Goal: Task Accomplishment & Management: Manage account settings

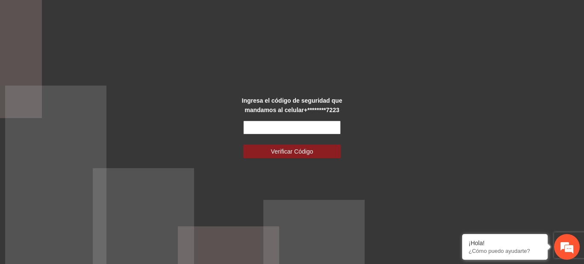
click at [247, 123] on input "text" at bounding box center [292, 128] width 98 height 14
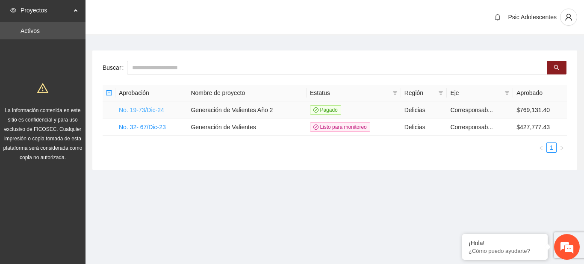
click at [160, 109] on link "No. 19-73/Dic-24" at bounding box center [141, 110] width 45 height 7
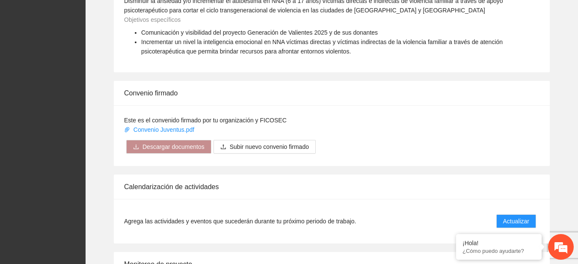
scroll to position [656, 0]
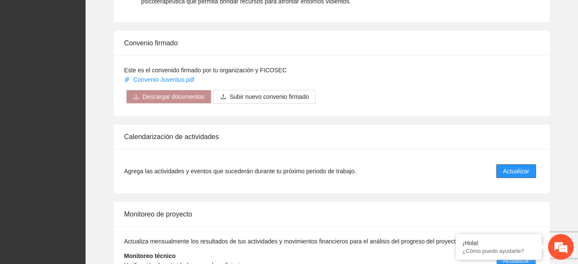
click at [512, 174] on span "Actualizar" at bounding box center [516, 170] width 26 height 9
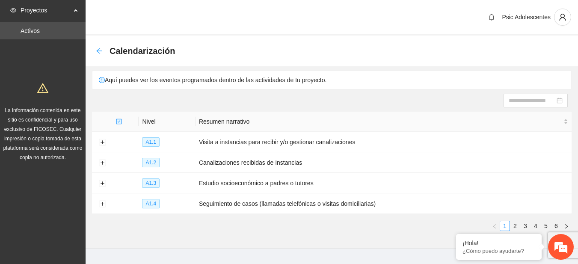
click at [99, 50] on icon "arrow-left" at bounding box center [99, 50] width 7 height 7
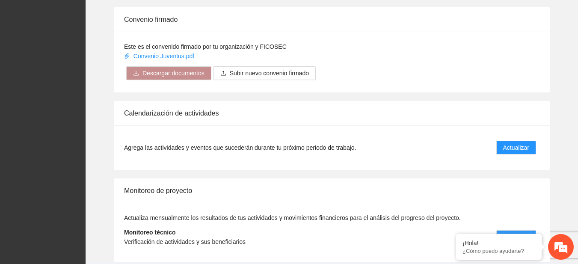
scroll to position [710, 0]
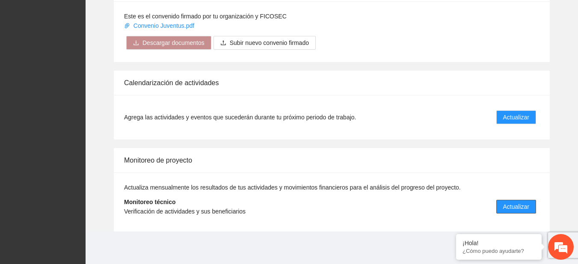
click at [509, 204] on span "Actualizar" at bounding box center [516, 206] width 26 height 9
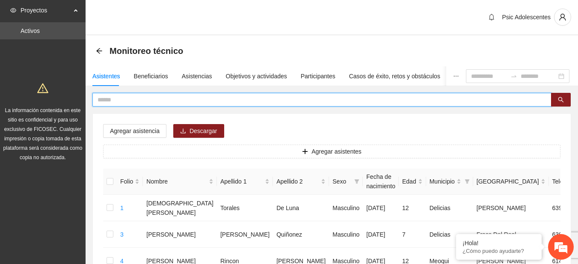
click at [108, 96] on input "text" at bounding box center [319, 99] width 442 height 9
type input "**********"
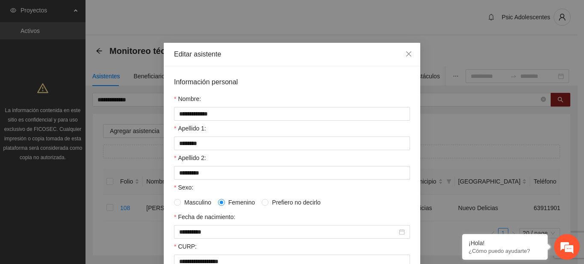
scroll to position [233, 0]
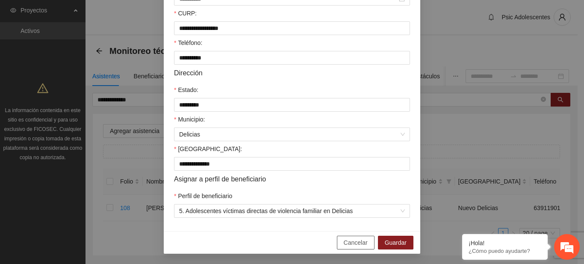
click at [359, 245] on span "Cancelar" at bounding box center [356, 242] width 24 height 9
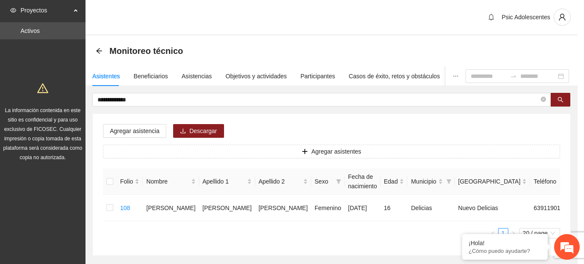
scroll to position [190, 0]
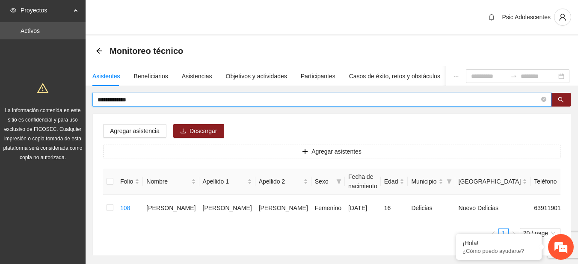
drag, startPoint x: 162, startPoint y: 99, endPoint x: 59, endPoint y: 105, distance: 102.8
click at [59, 105] on section "**********" at bounding box center [289, 153] width 578 height 307
type input "**********"
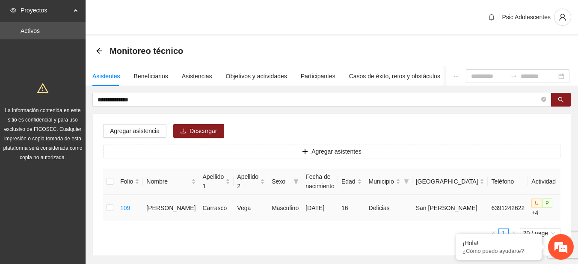
click at [563, 207] on span "edit" at bounding box center [569, 207] width 13 height 7
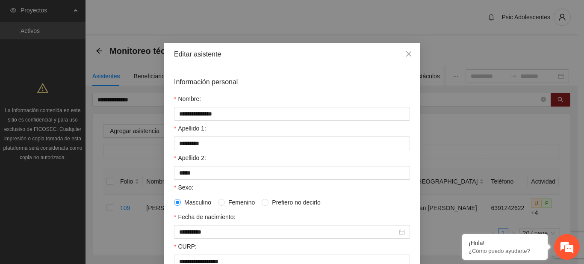
scroll to position [233, 0]
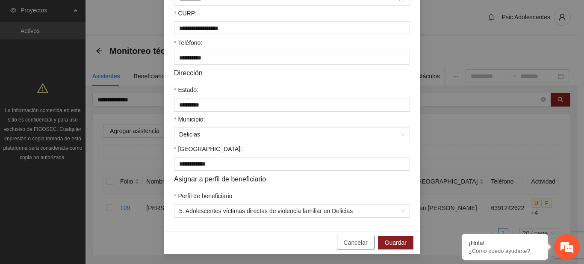
click at [355, 242] on span "Cancelar" at bounding box center [356, 242] width 24 height 9
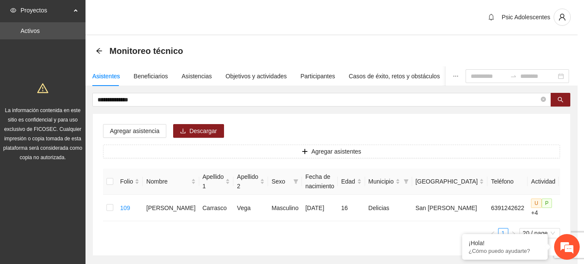
scroll to position [190, 0]
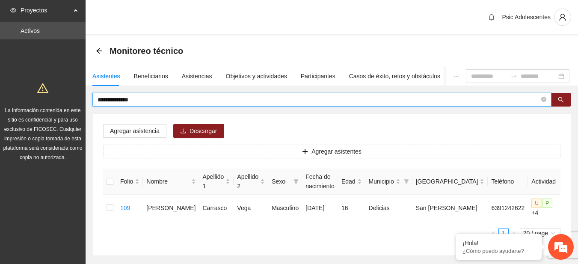
drag, startPoint x: 176, startPoint y: 102, endPoint x: 47, endPoint y: 95, distance: 129.4
click at [47, 95] on section "**********" at bounding box center [289, 153] width 578 height 307
type input "**********"
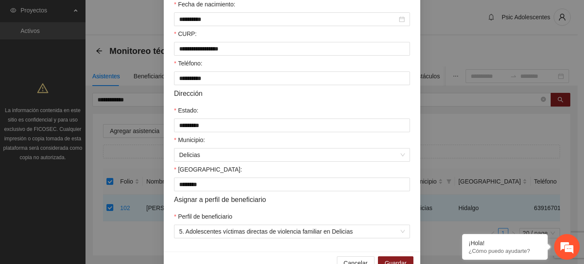
scroll to position [233, 0]
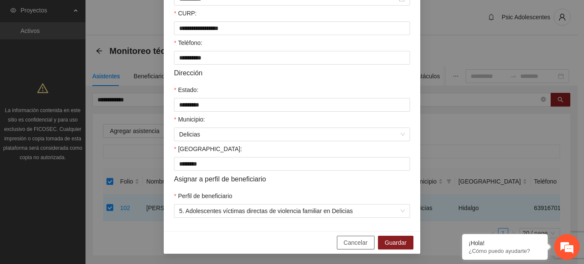
click at [346, 242] on span "Cancelar" at bounding box center [356, 242] width 24 height 9
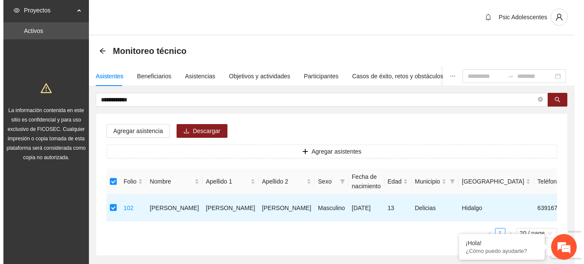
scroll to position [0, 0]
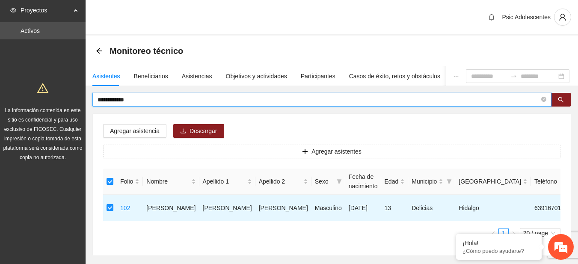
drag, startPoint x: 160, startPoint y: 100, endPoint x: 49, endPoint y: 107, distance: 111.0
click at [49, 107] on section "**********" at bounding box center [289, 153] width 578 height 307
type input "**********"
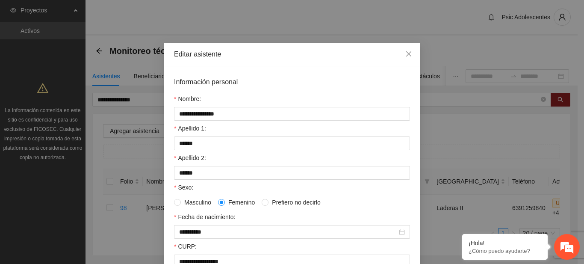
scroll to position [233, 0]
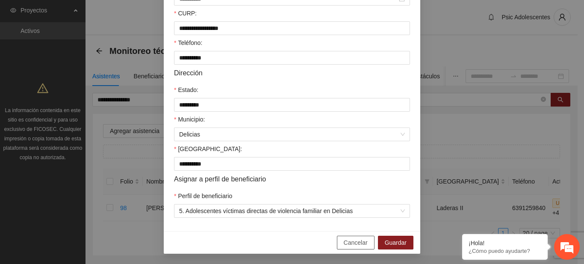
click at [344, 238] on span "Cancelar" at bounding box center [356, 242] width 24 height 9
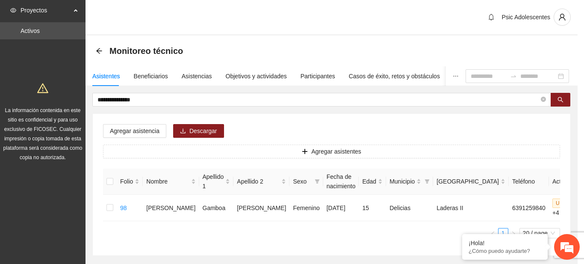
scroll to position [0, 0]
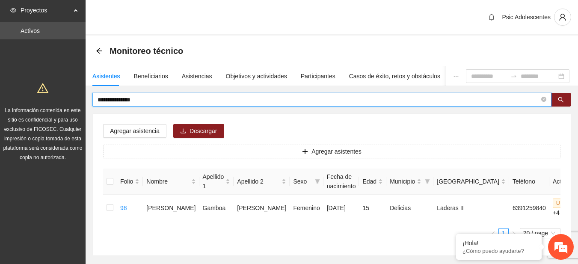
drag, startPoint x: 164, startPoint y: 101, endPoint x: 48, endPoint y: 90, distance: 116.8
click at [48, 90] on section "**********" at bounding box center [289, 153] width 578 height 307
type input "**********"
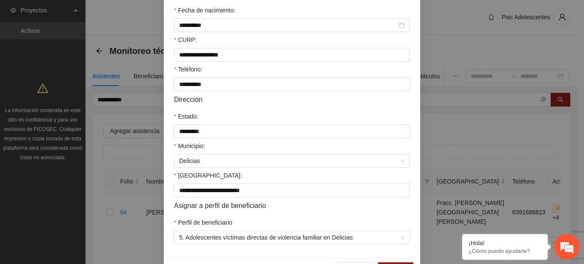
scroll to position [221, 0]
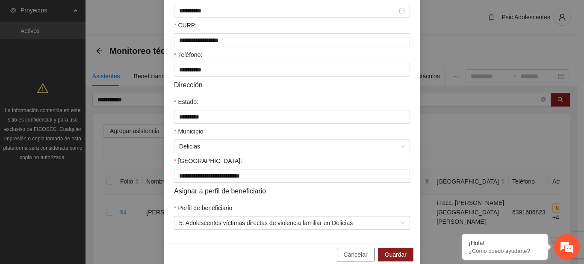
click at [359, 250] on span "Cancelar" at bounding box center [356, 254] width 24 height 9
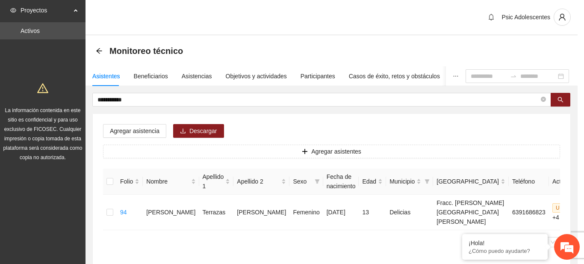
scroll to position [0, 0]
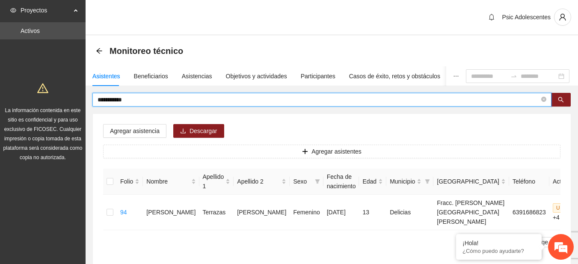
drag, startPoint x: 141, startPoint y: 103, endPoint x: 17, endPoint y: 110, distance: 124.7
click at [17, 110] on section "**********" at bounding box center [289, 158] width 578 height 316
type input "*"
type input "**********"
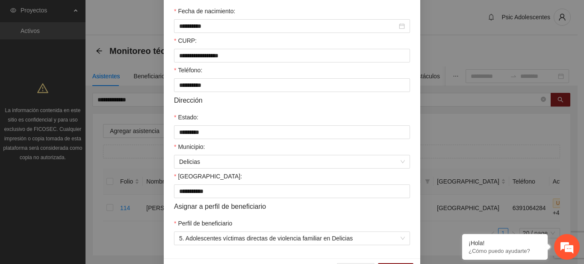
scroll to position [233, 0]
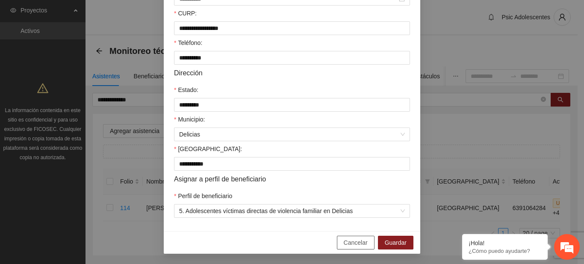
click at [346, 248] on button "Cancelar" at bounding box center [356, 243] width 38 height 14
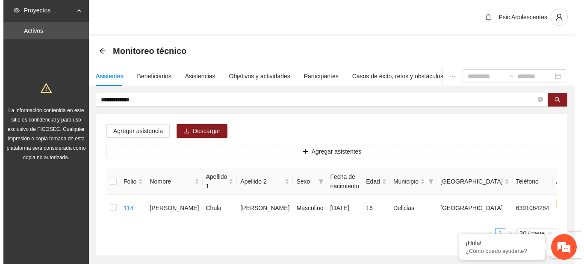
scroll to position [0, 0]
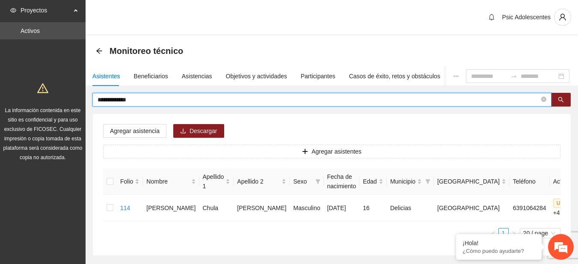
drag, startPoint x: 163, startPoint y: 100, endPoint x: 77, endPoint y: 98, distance: 86.4
click at [77, 98] on section "**********" at bounding box center [289, 153] width 578 height 307
type input "**********"
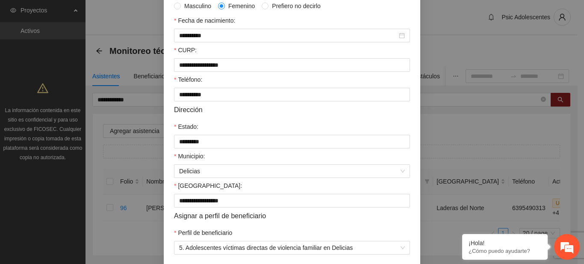
scroll to position [233, 0]
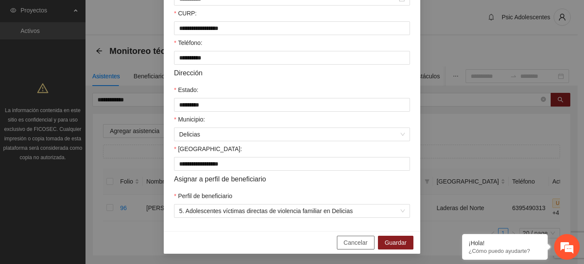
click at [346, 244] on span "Cancelar" at bounding box center [356, 242] width 24 height 9
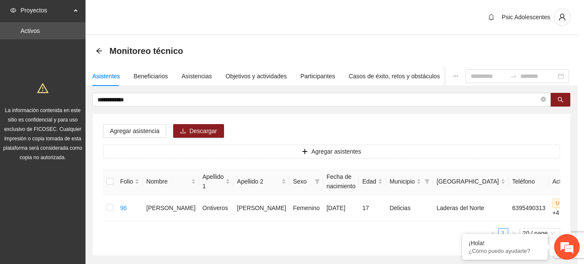
scroll to position [190, 0]
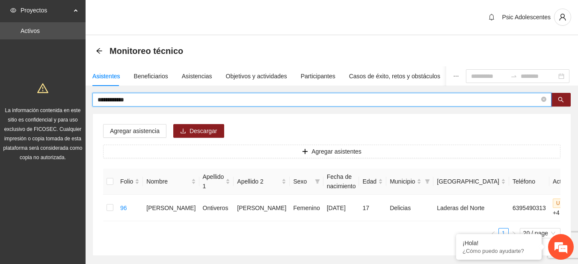
drag, startPoint x: 132, startPoint y: 99, endPoint x: 35, endPoint y: 97, distance: 97.1
click at [35, 97] on section "**********" at bounding box center [289, 153] width 578 height 307
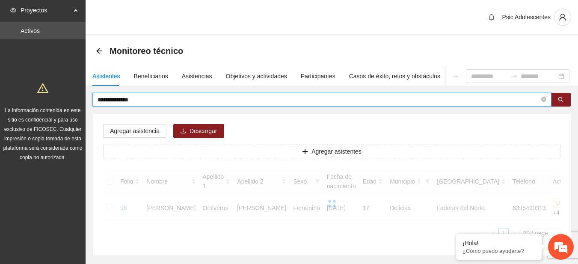
type input "**********"
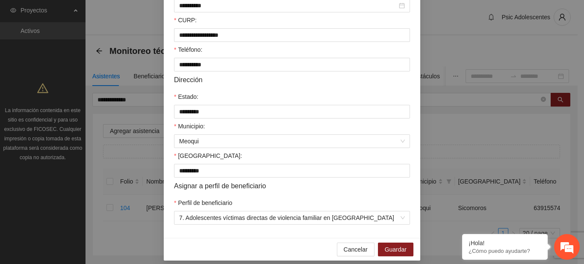
scroll to position [233, 0]
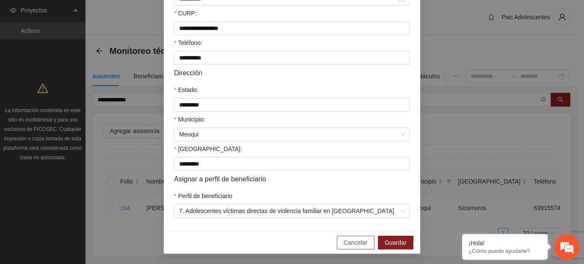
click at [346, 245] on span "Cancelar" at bounding box center [356, 242] width 24 height 9
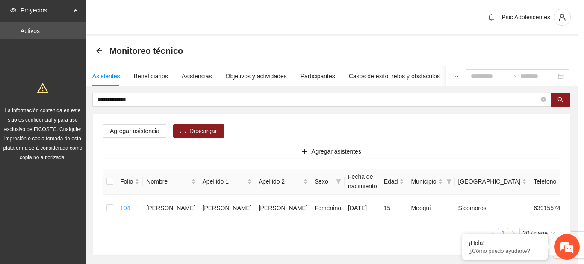
scroll to position [190, 0]
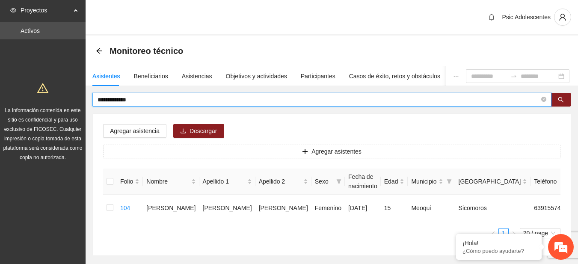
drag, startPoint x: 136, startPoint y: 101, endPoint x: 84, endPoint y: 102, distance: 51.3
click at [84, 102] on section "**********" at bounding box center [289, 153] width 578 height 307
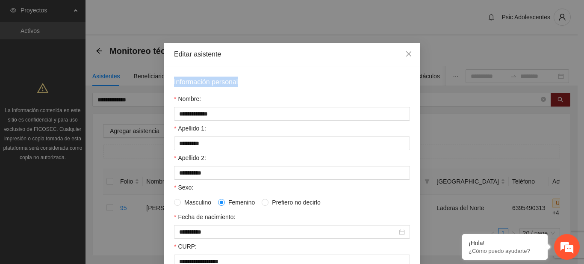
drag, startPoint x: 577, startPoint y: 63, endPoint x: 584, endPoint y: 71, distance: 10.4
click at [584, 71] on div "**********" at bounding box center [292, 132] width 584 height 264
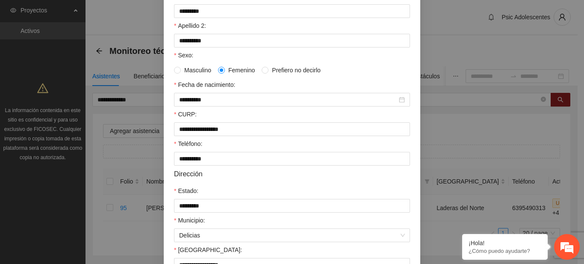
scroll to position [233, 0]
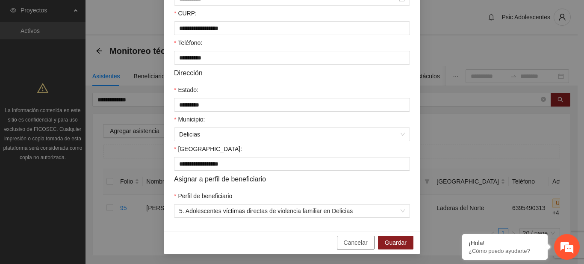
click at [346, 237] on button "Cancelar" at bounding box center [356, 243] width 38 height 14
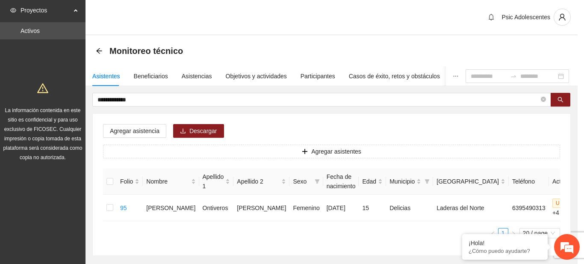
scroll to position [190, 0]
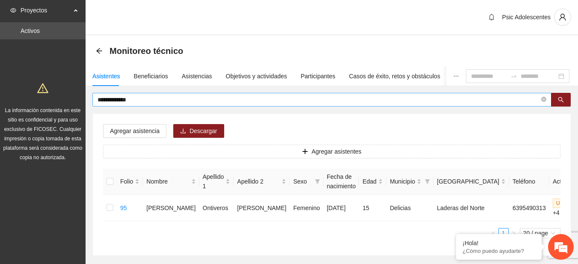
drag, startPoint x: 131, startPoint y: 106, endPoint x: 144, endPoint y: 100, distance: 14.2
click at [144, 100] on span "**********" at bounding box center [321, 100] width 459 height 14
drag, startPoint x: 144, startPoint y: 100, endPoint x: 44, endPoint y: 98, distance: 100.5
click at [44, 98] on section "**********" at bounding box center [289, 153] width 578 height 307
type input "**********"
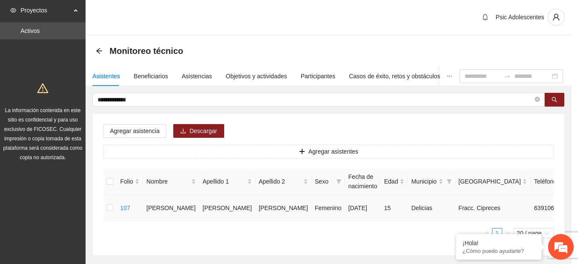
type input "**********"
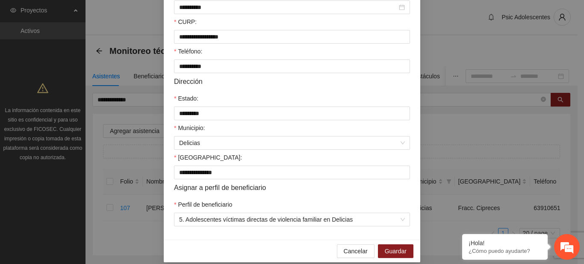
scroll to position [233, 0]
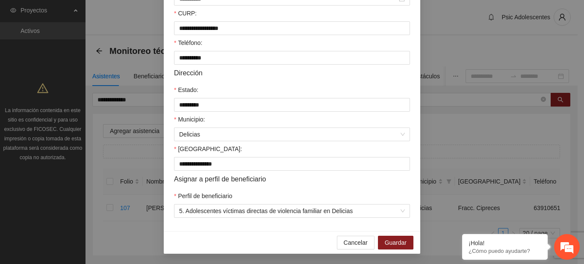
click at [335, 237] on div "Cancelar Guardar" at bounding box center [292, 242] width 257 height 23
click at [347, 241] on span "Cancelar" at bounding box center [356, 242] width 24 height 9
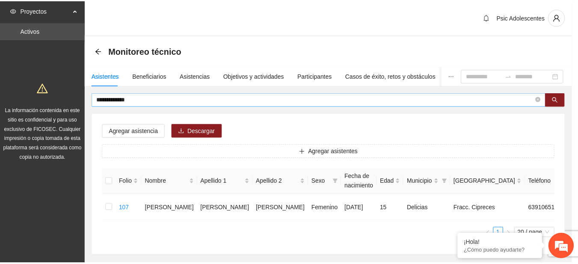
scroll to position [0, 0]
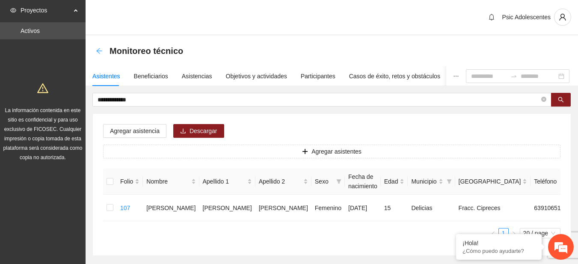
click at [98, 50] on icon "arrow-left" at bounding box center [99, 51] width 6 height 6
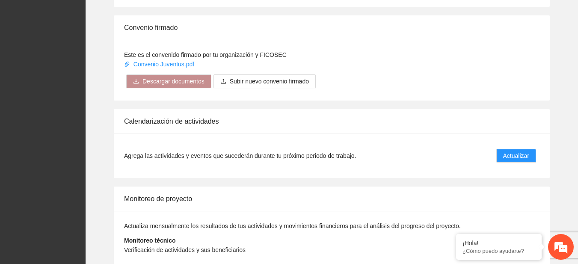
scroll to position [710, 0]
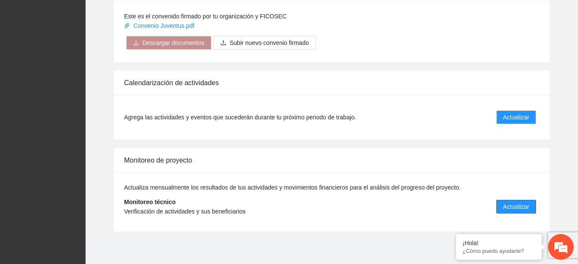
click at [509, 209] on span "Actualizar" at bounding box center [516, 206] width 26 height 9
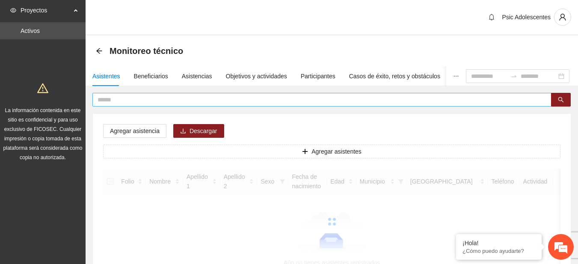
click at [121, 98] on input "text" at bounding box center [319, 99] width 442 height 9
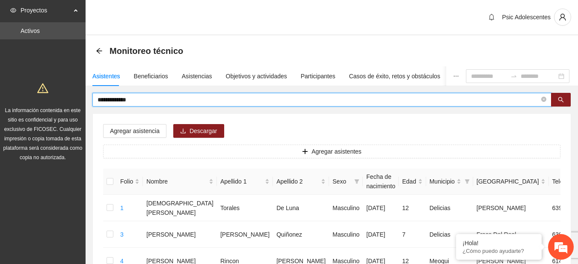
type input "**********"
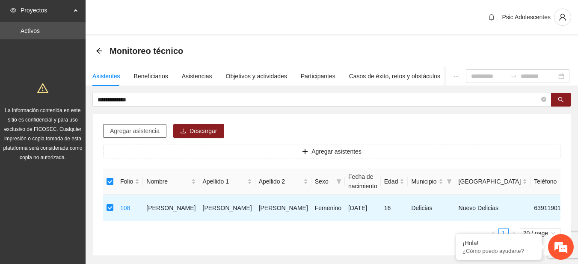
click at [140, 137] on button "Agregar asistencia" at bounding box center [134, 131] width 63 height 14
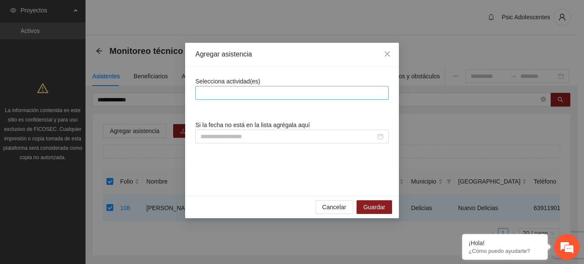
click at [233, 94] on div at bounding box center [292, 93] width 189 height 10
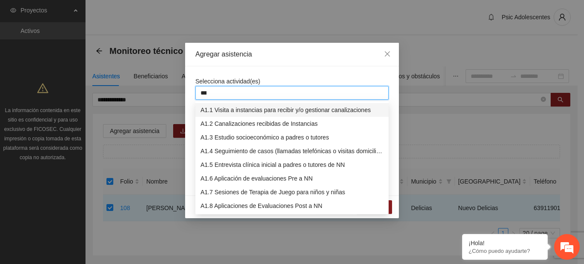
type input "****"
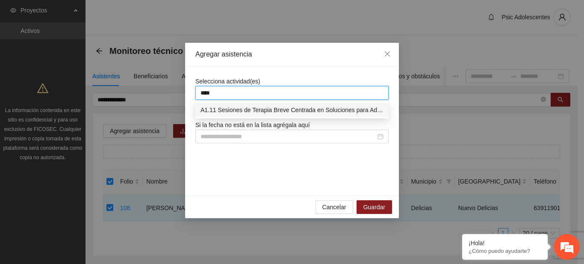
click at [236, 103] on div "A1.11 Sesiones de Terapia Breve Centrada en Soluciones para Adolescentes" at bounding box center [291, 110] width 193 height 14
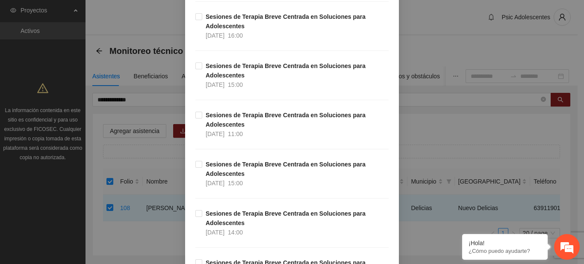
scroll to position [9075, 0]
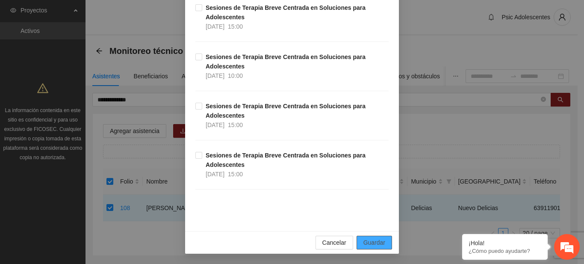
click at [382, 246] on span "Guardar" at bounding box center [375, 242] width 22 height 9
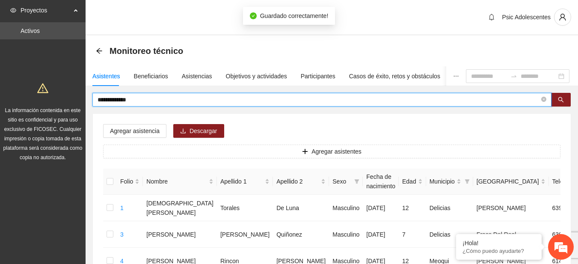
drag, startPoint x: 146, startPoint y: 96, endPoint x: 55, endPoint y: 104, distance: 91.1
type input "*"
type input "**********"
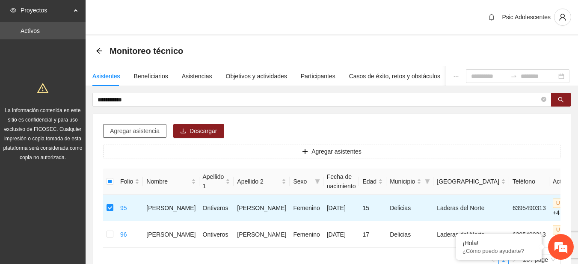
click at [138, 134] on span "Agregar asistencia" at bounding box center [135, 130] width 50 height 9
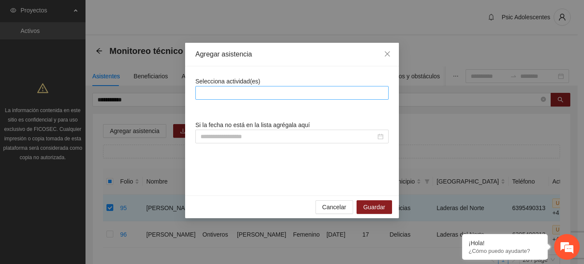
click at [255, 91] on div at bounding box center [292, 93] width 189 height 10
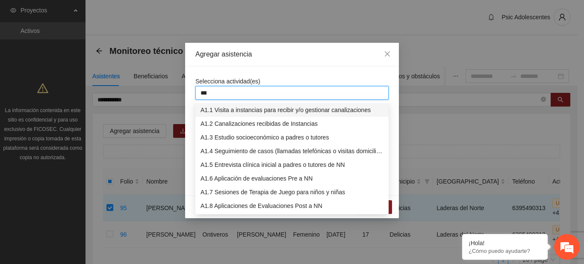
type input "****"
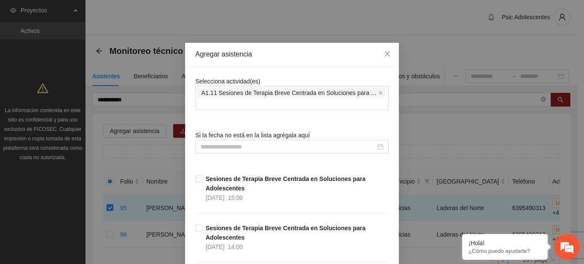
click at [288, 77] on div "Selecciona actividad(es) A1.11 Sesiones de [MEDICAL_DATA] para Adolescentes" at bounding box center [291, 93] width 193 height 33
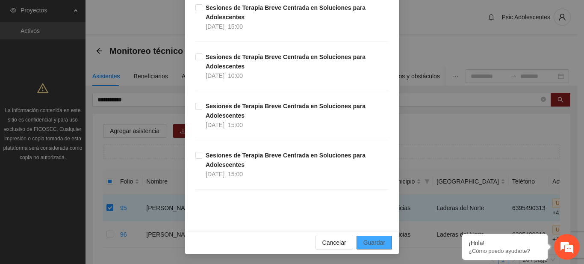
click at [372, 243] on span "Guardar" at bounding box center [375, 242] width 22 height 9
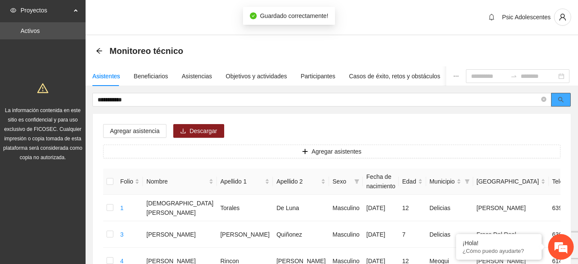
click at [557, 106] on button "button" at bounding box center [561, 100] width 20 height 14
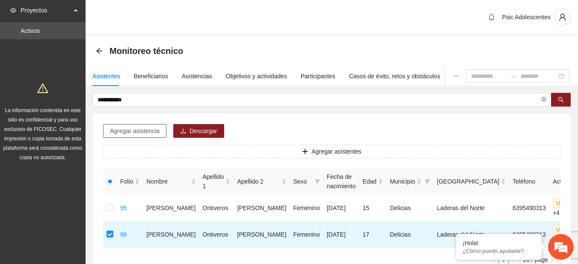
click at [147, 135] on span "Agregar asistencia" at bounding box center [135, 130] width 50 height 9
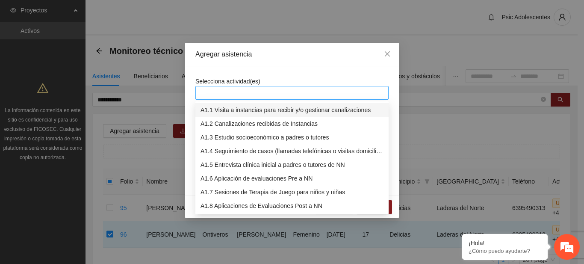
click at [211, 89] on div at bounding box center [292, 93] width 189 height 10
type input "****"
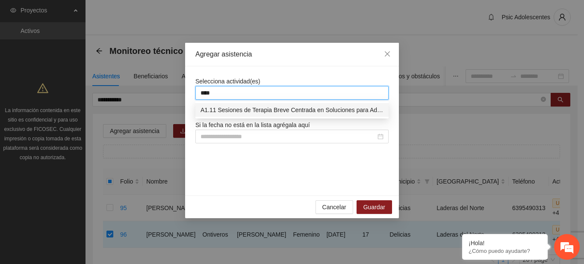
click at [219, 106] on div "A1.11 Sesiones de Terapia Breve Centrada en Soluciones para Adolescentes" at bounding box center [292, 109] width 183 height 9
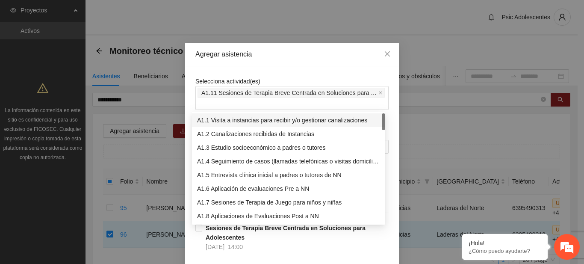
click at [297, 55] on div "Agregar asistencia" at bounding box center [291, 54] width 193 height 9
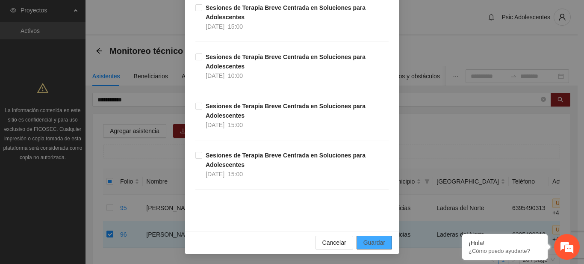
click at [364, 239] on span "Guardar" at bounding box center [375, 242] width 22 height 9
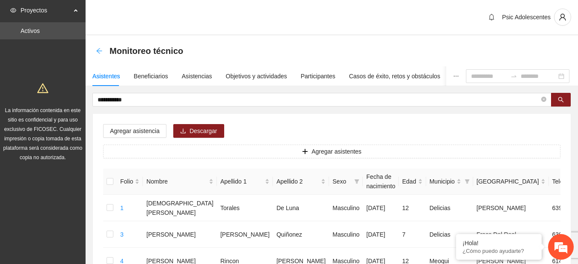
click at [101, 50] on icon "arrow-left" at bounding box center [99, 50] width 7 height 7
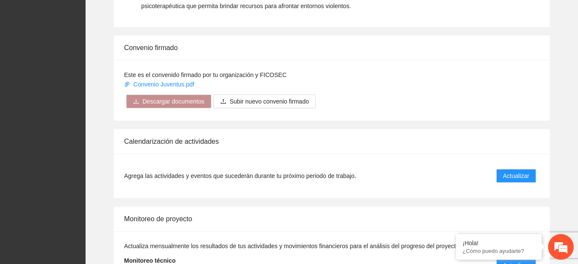
scroll to position [710, 0]
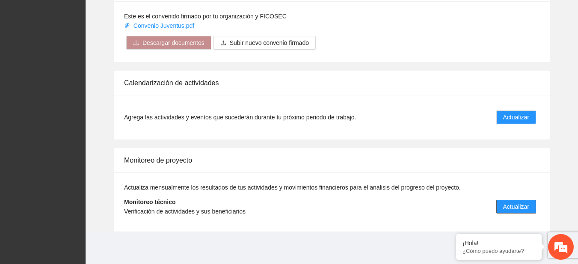
click at [514, 201] on button "Actualizar" at bounding box center [516, 207] width 40 height 14
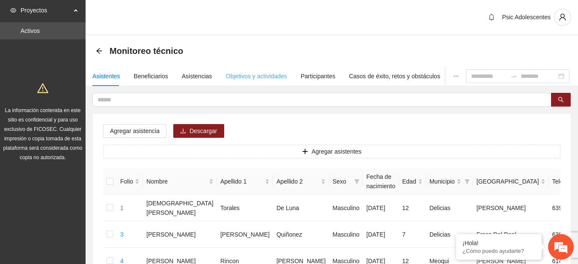
click at [241, 70] on div "Objetivos y actividades" at bounding box center [256, 76] width 61 height 20
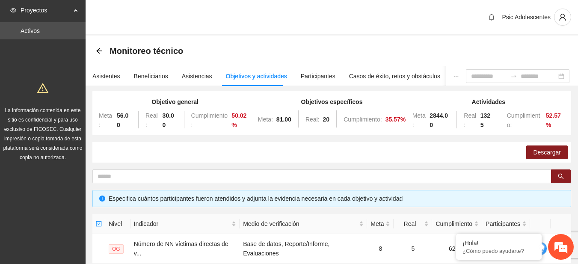
scroll to position [347, 0]
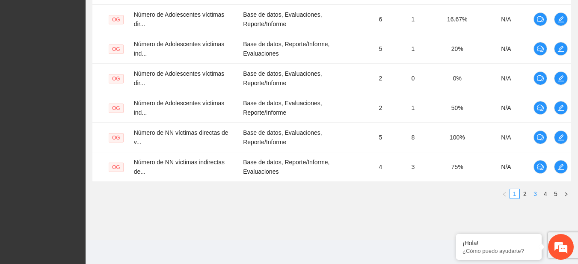
click at [533, 193] on link "3" at bounding box center [534, 193] width 9 height 9
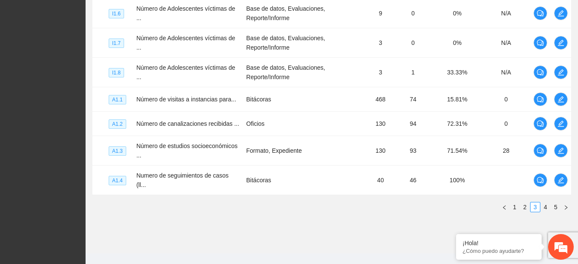
scroll to position [325, 0]
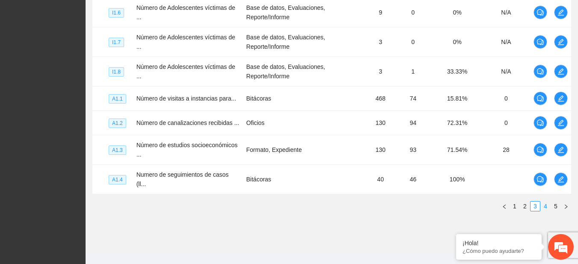
click at [544, 202] on link "4" at bounding box center [545, 205] width 9 height 9
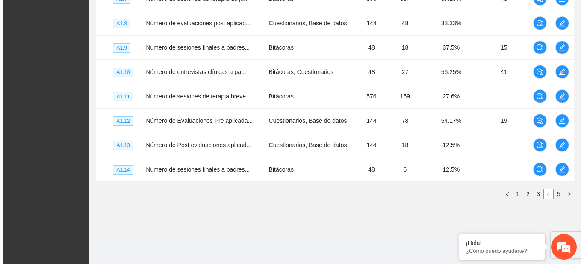
scroll to position [296, 0]
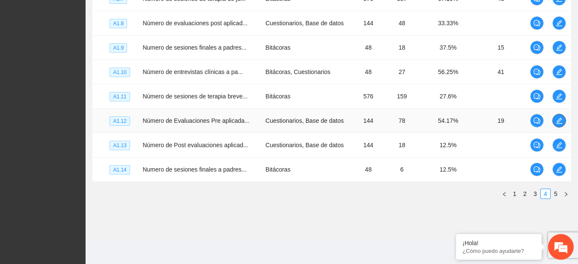
click at [557, 121] on icon "edit" at bounding box center [559, 120] width 7 height 7
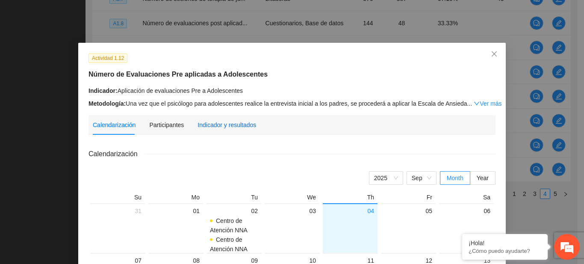
click at [210, 122] on div "Indicador y resultados" at bounding box center [227, 124] width 59 height 9
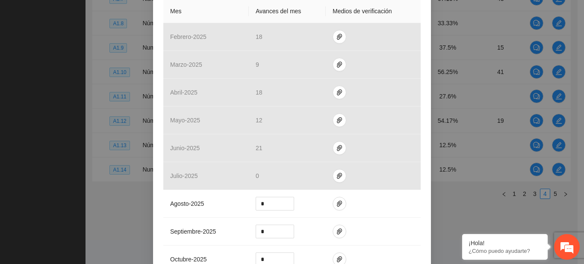
scroll to position [213, 0]
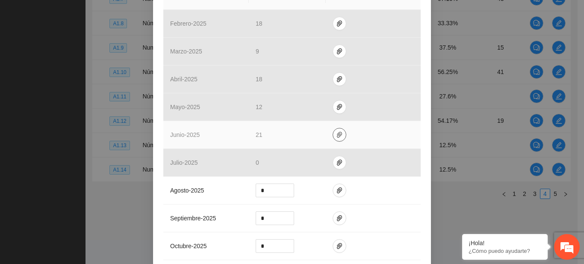
click at [336, 134] on icon "paper-clip" at bounding box center [339, 134] width 7 height 7
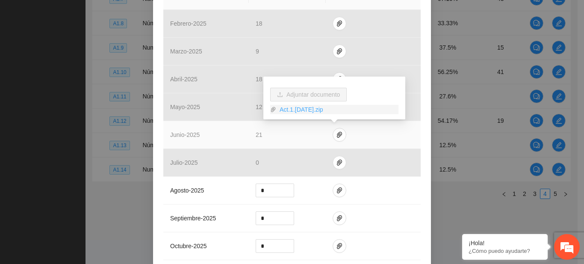
click at [310, 112] on link "Act.1.[DATE].zip" at bounding box center [337, 109] width 122 height 9
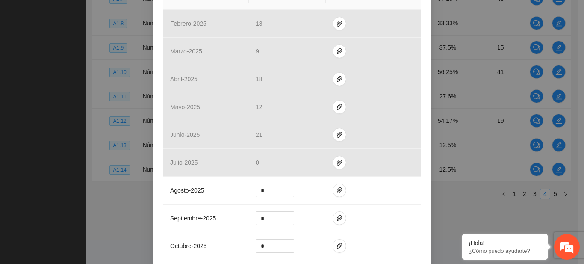
click at [44, 166] on div "Actividad 1.12 Número de Evaluaciones Pre aplicadas a Adolescentes Indicador: A…" at bounding box center [292, 132] width 584 height 264
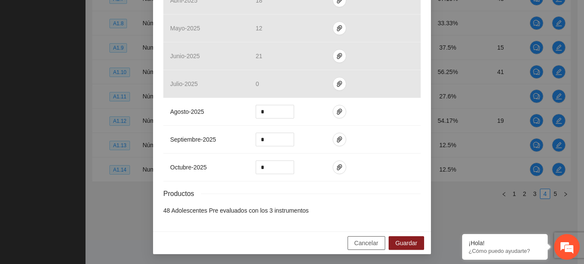
click at [355, 244] on span "Cancelar" at bounding box center [367, 242] width 24 height 9
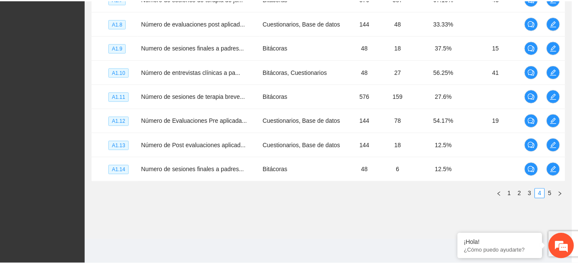
scroll to position [249, 0]
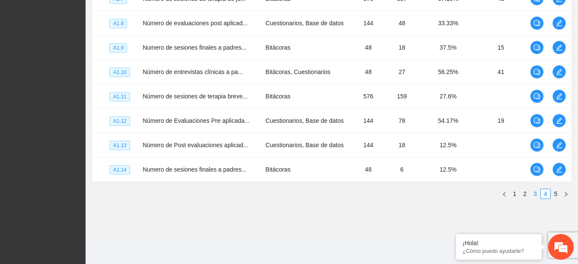
click at [534, 194] on link "3" at bounding box center [534, 193] width 9 height 9
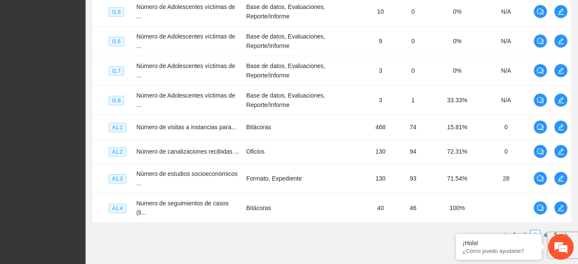
click at [524, 230] on link "2" at bounding box center [524, 234] width 9 height 9
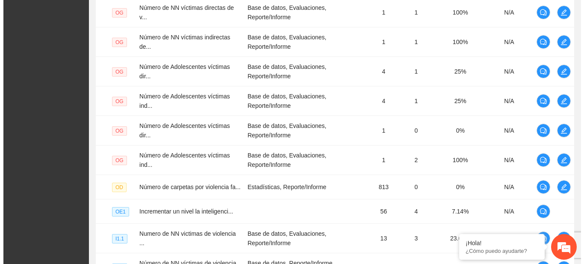
scroll to position [0, 0]
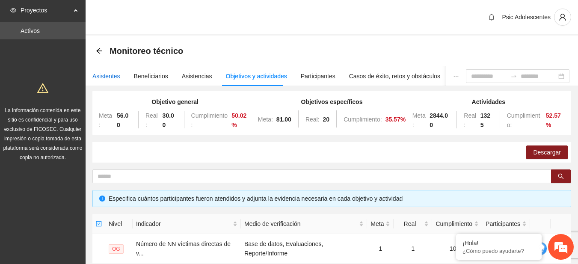
click at [109, 74] on div "Asistentes" at bounding box center [106, 75] width 28 height 9
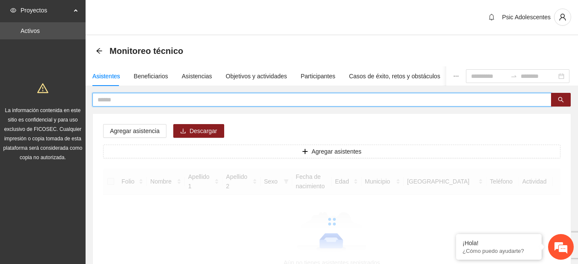
click at [136, 100] on input "text" at bounding box center [319, 99] width 442 height 9
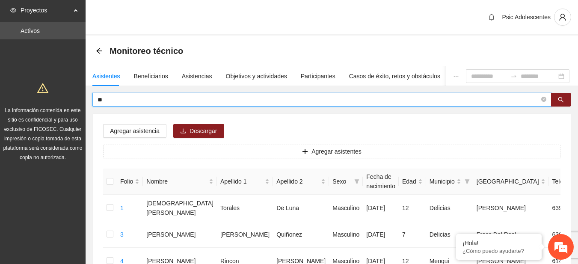
type input "*"
type input "*****"
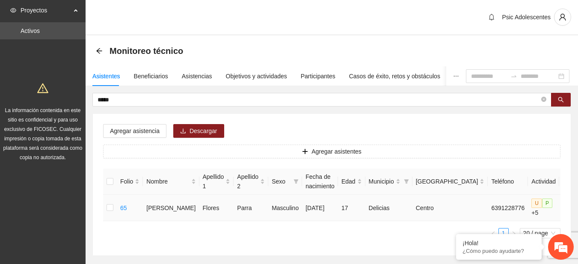
click at [566, 210] on icon "edit" at bounding box center [569, 207] width 6 height 6
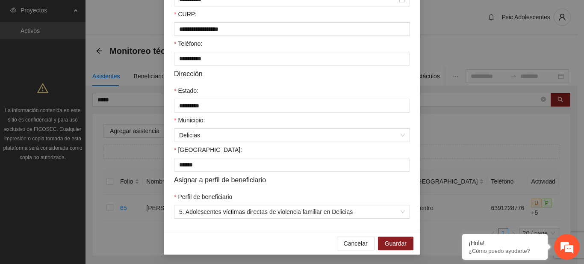
scroll to position [233, 0]
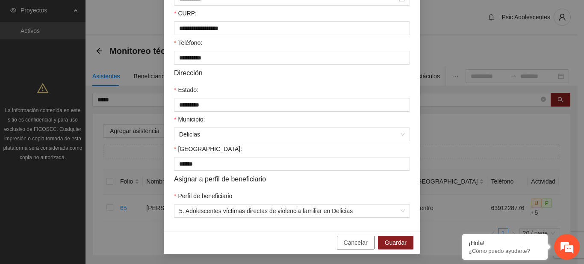
click at [344, 246] on span "Cancelar" at bounding box center [356, 242] width 24 height 9
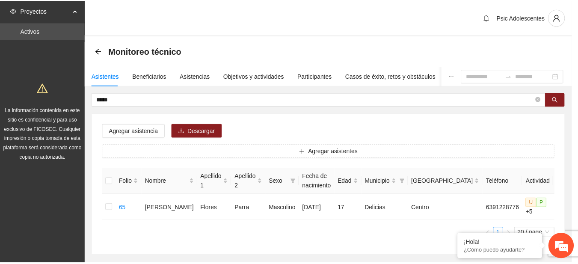
scroll to position [190, 0]
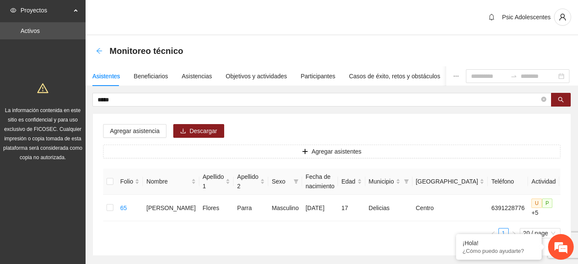
click at [102, 53] on icon "arrow-left" at bounding box center [99, 50] width 7 height 7
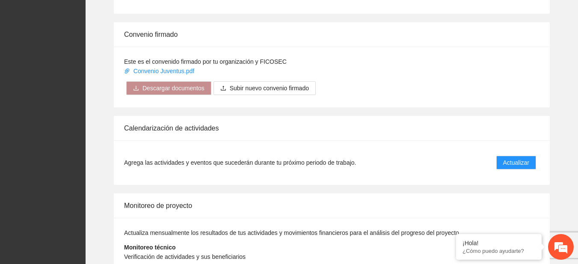
scroll to position [710, 0]
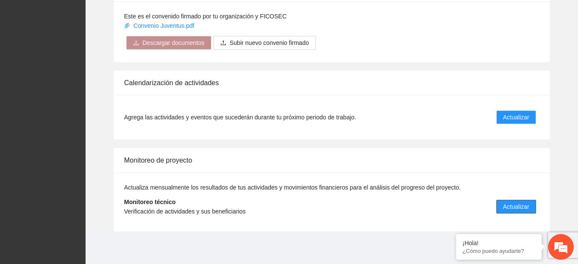
click at [503, 200] on button "Actualizar" at bounding box center [516, 207] width 40 height 14
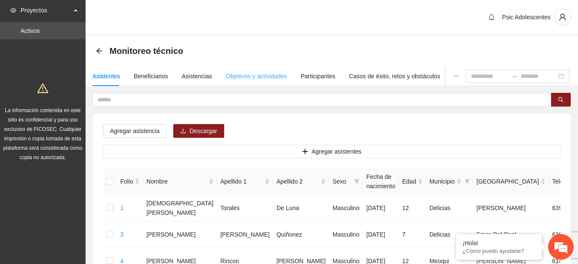
click at [246, 83] on div "Objetivos y actividades" at bounding box center [256, 76] width 61 height 20
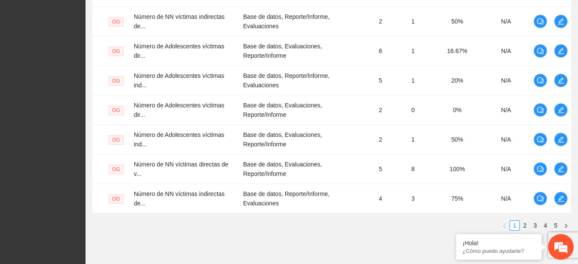
scroll to position [347, 0]
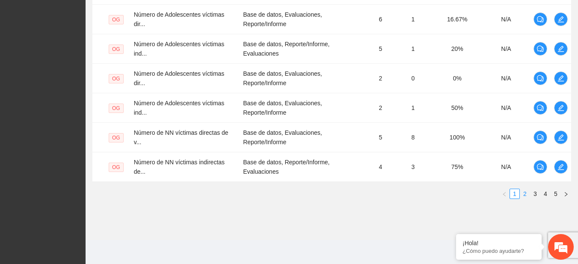
click at [528, 196] on link "2" at bounding box center [524, 193] width 9 height 9
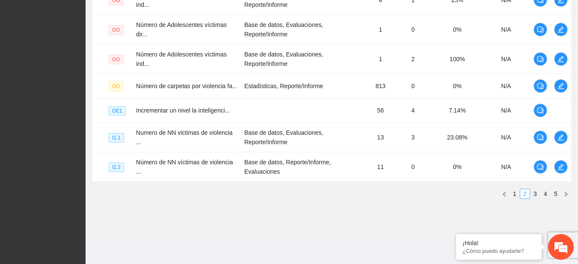
scroll to position [337, 0]
click at [532, 188] on div "Nivel Indicador Medio de verificación Meta Real Cumplimiento Participantes OG N…" at bounding box center [331, 38] width 479 height 322
click at [533, 197] on link "3" at bounding box center [534, 193] width 9 height 9
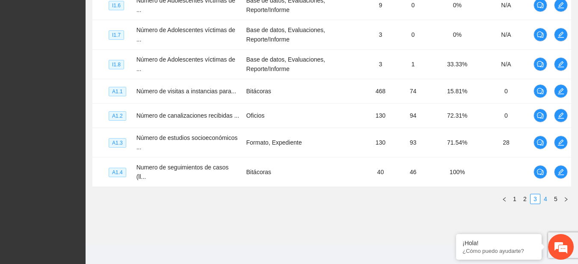
click at [549, 197] on link "4" at bounding box center [545, 198] width 9 height 9
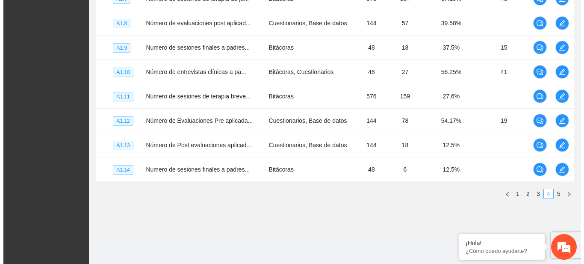
scroll to position [296, 0]
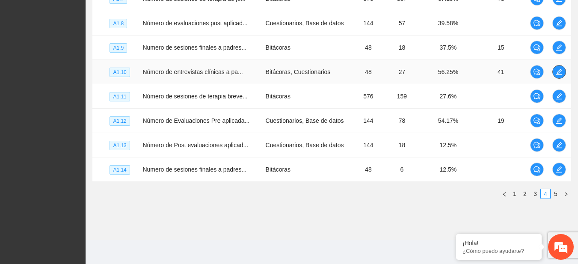
click at [556, 73] on icon "edit" at bounding box center [559, 71] width 7 height 7
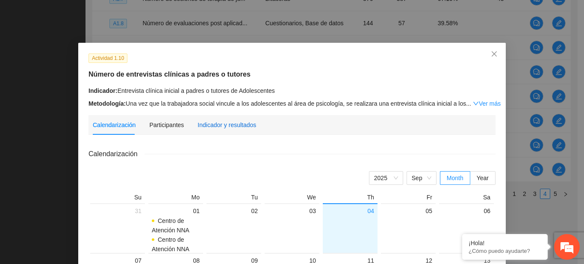
click at [222, 127] on div "Indicador y resultados" at bounding box center [227, 124] width 59 height 9
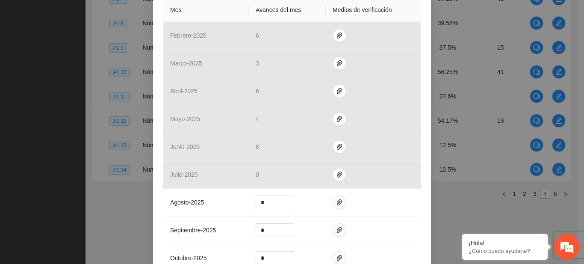
scroll to position [269, 0]
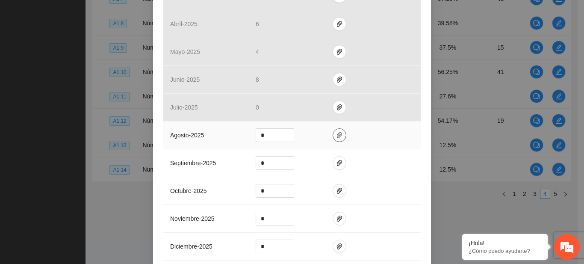
click at [336, 133] on icon "paper-clip" at bounding box center [339, 135] width 7 height 7
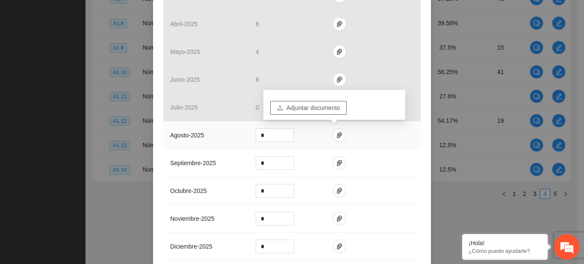
click at [296, 103] on span "Adjuntar documento" at bounding box center [313, 107] width 53 height 9
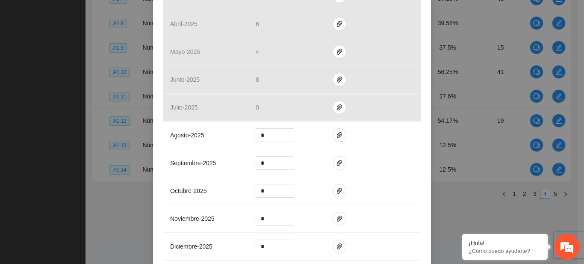
scroll to position [376, 0]
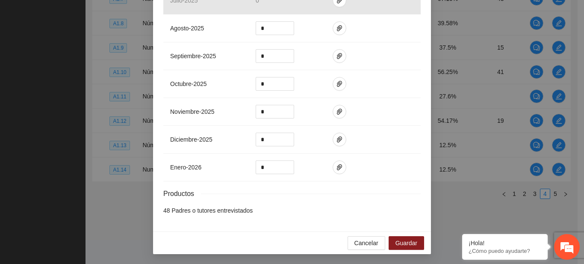
click at [405, 234] on div "Cancelar Guardar" at bounding box center [292, 242] width 278 height 23
click at [407, 237] on button "Guardar" at bounding box center [407, 243] width 36 height 14
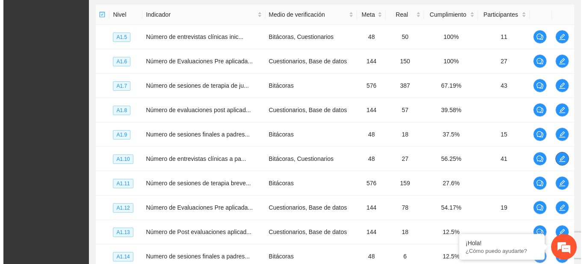
scroll to position [296, 0]
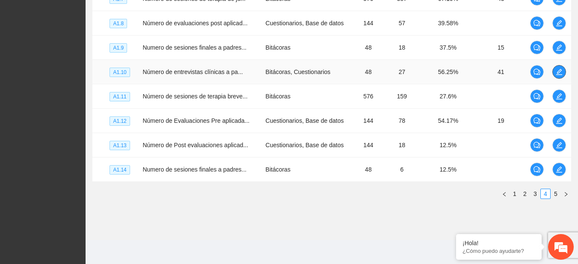
click at [557, 74] on icon "edit" at bounding box center [559, 72] width 6 height 6
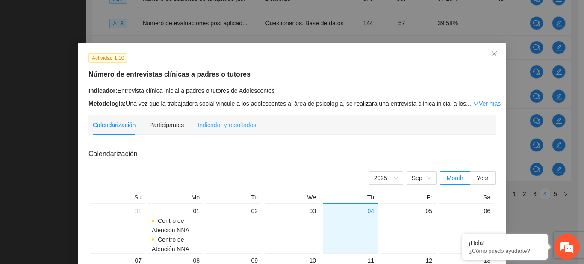
click at [213, 118] on div "Indicador y resultados" at bounding box center [227, 125] width 59 height 20
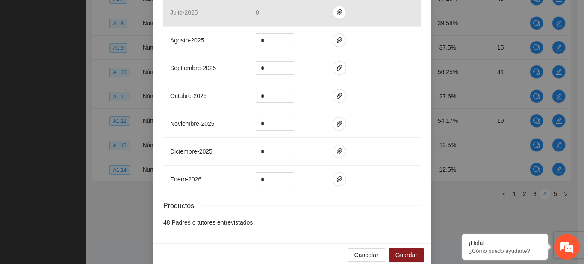
scroll to position [362, 0]
click at [361, 261] on span "Cancelar" at bounding box center [367, 256] width 24 height 9
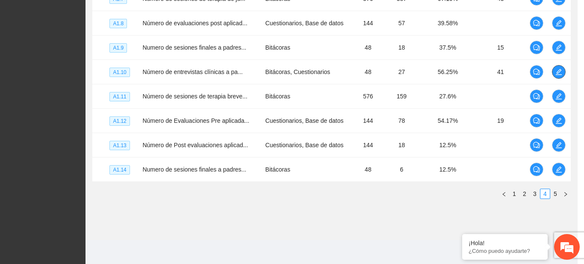
scroll to position [0, 0]
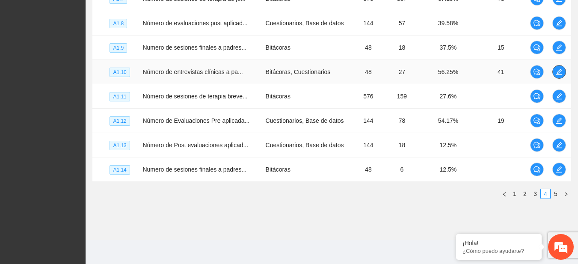
click at [561, 72] on icon "edit" at bounding box center [559, 71] width 7 height 7
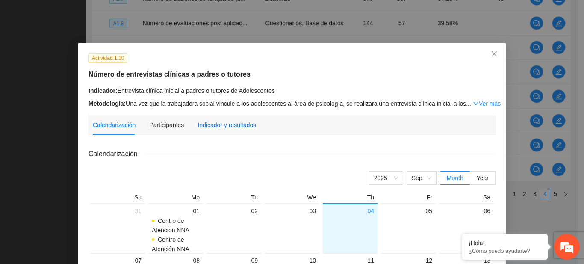
click at [229, 120] on div "Indicador y resultados" at bounding box center [227, 124] width 59 height 9
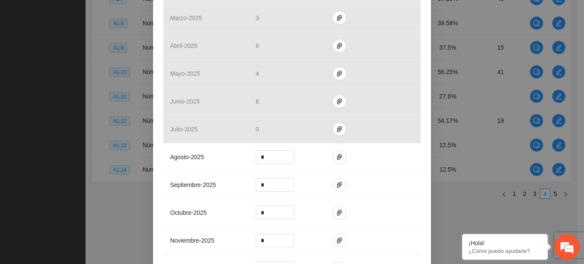
scroll to position [253, 0]
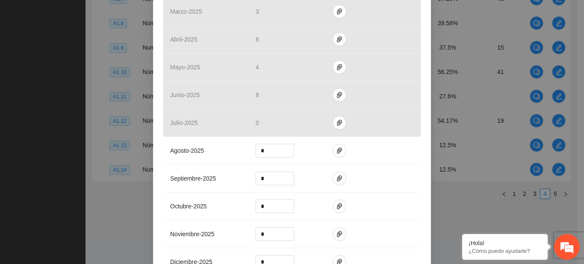
click at [480, 194] on div "Actividad 1.10 Número de entrevistas clínicas a padres o tutores Indicador: Ent…" at bounding box center [292, 132] width 584 height 264
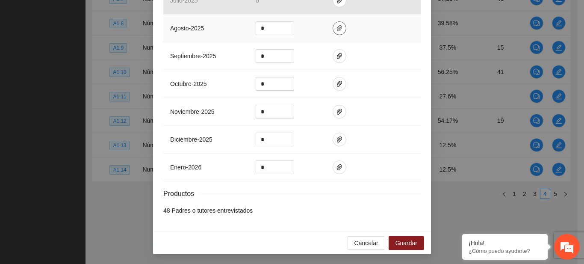
click at [337, 27] on icon "paper-clip" at bounding box center [339, 28] width 7 height 7
click at [477, 220] on div "Actividad 1.10 Número de entrevistas clínicas a padres o tutores Indicador: Ent…" at bounding box center [292, 132] width 584 height 264
click at [335, 33] on button "button" at bounding box center [340, 28] width 14 height 14
click at [456, 219] on div "Actividad 1.10 Número de entrevistas clínicas a padres o tutores Indicador: Ent…" at bounding box center [292, 132] width 584 height 264
click at [355, 238] on span "Cancelar" at bounding box center [367, 242] width 24 height 9
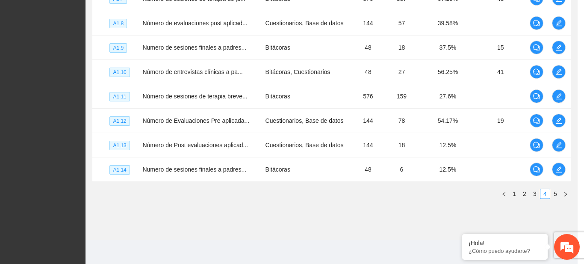
scroll to position [333, 0]
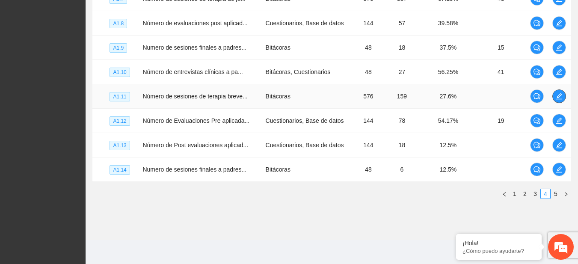
click at [557, 102] on button "button" at bounding box center [559, 96] width 14 height 14
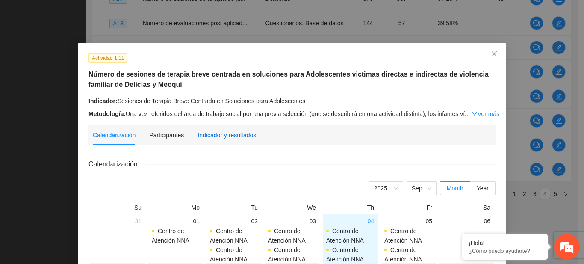
click at [246, 132] on div "Indicador y resultados" at bounding box center [227, 134] width 59 height 9
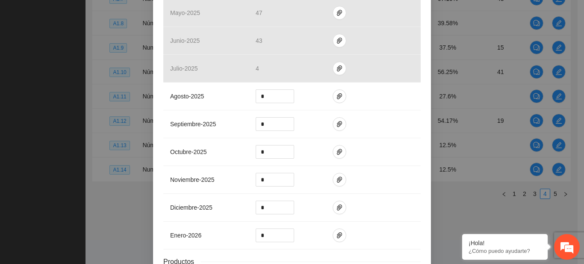
scroll to position [285, 0]
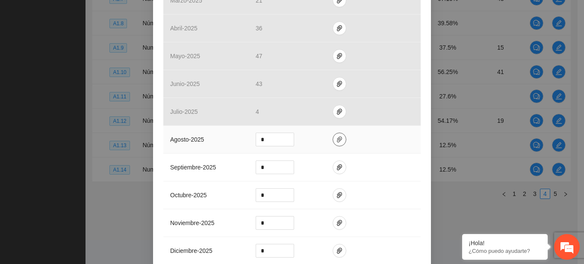
click at [336, 136] on icon "paper-clip" at bounding box center [339, 139] width 7 height 7
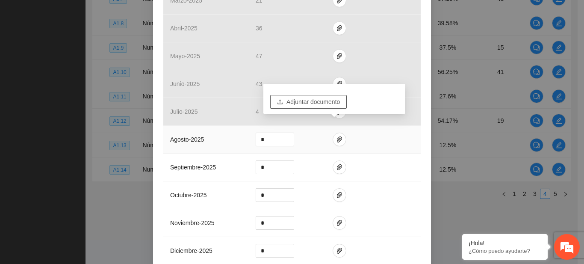
click at [300, 101] on span "Adjuntar documento" at bounding box center [313, 101] width 53 height 9
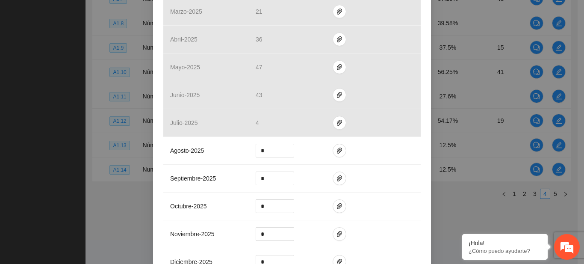
scroll to position [276, 0]
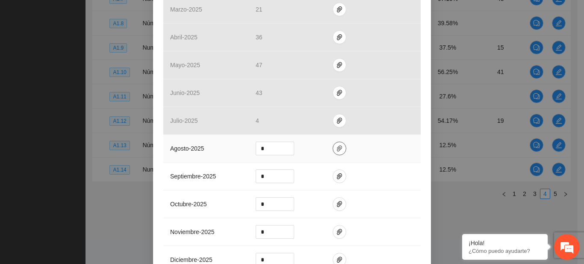
click at [336, 145] on icon "paper-clip" at bounding box center [339, 148] width 7 height 7
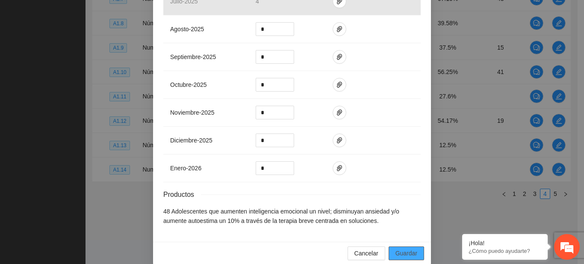
click at [397, 249] on span "Guardar" at bounding box center [407, 253] width 22 height 9
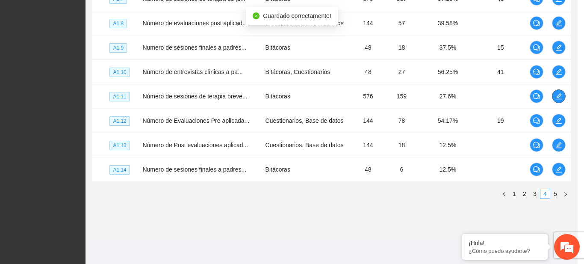
scroll to position [0, 0]
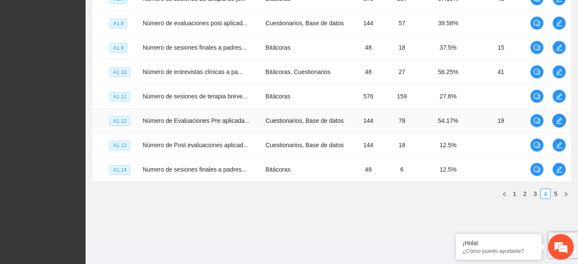
click at [563, 124] on button "button" at bounding box center [559, 121] width 14 height 14
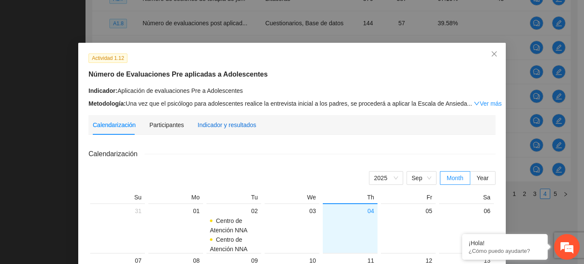
click at [229, 124] on div "Indicador y resultados" at bounding box center [227, 124] width 59 height 9
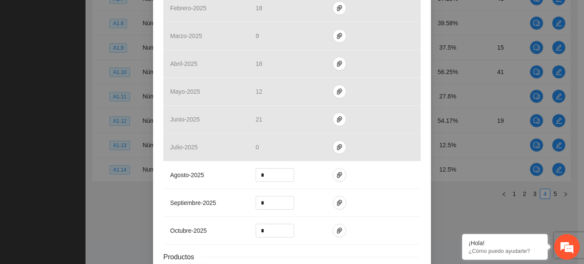
scroll to position [231, 0]
click at [333, 172] on span "paper-clip" at bounding box center [339, 172] width 13 height 7
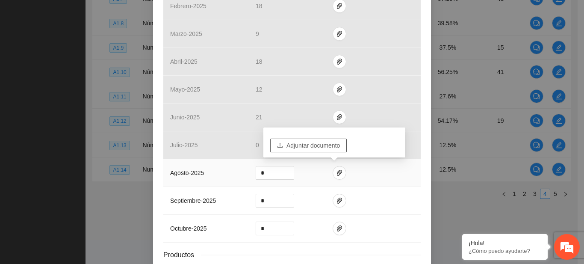
click at [307, 148] on span "Adjuntar documento" at bounding box center [313, 145] width 53 height 9
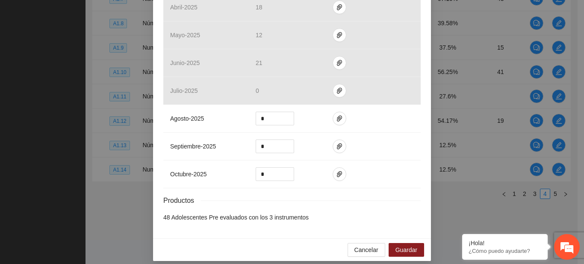
scroll to position [290, 0]
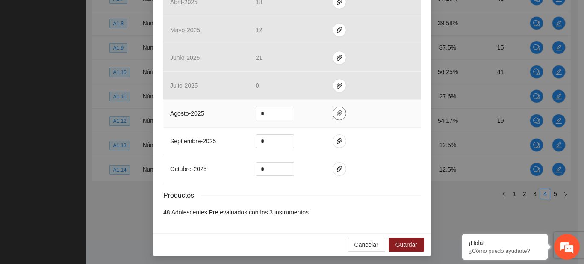
click at [338, 114] on icon "paper-clip" at bounding box center [339, 113] width 7 height 7
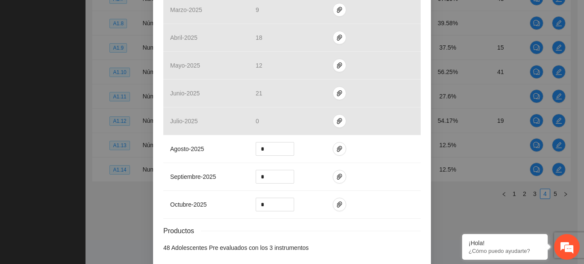
scroll to position [275, 0]
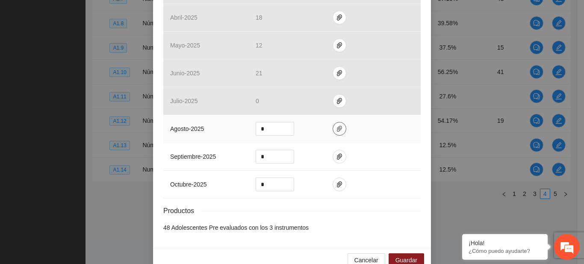
click at [337, 131] on icon "paper-clip" at bounding box center [339, 128] width 7 height 7
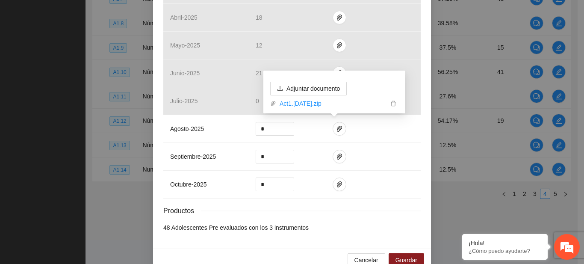
scroll to position [292, 0]
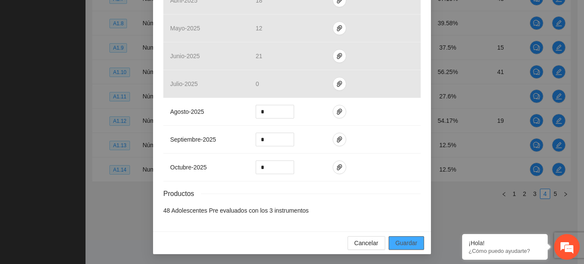
click at [396, 246] on span "Guardar" at bounding box center [407, 242] width 22 height 9
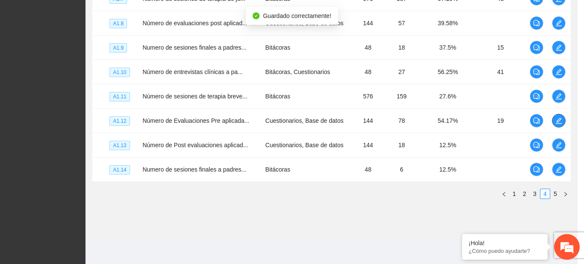
scroll to position [0, 0]
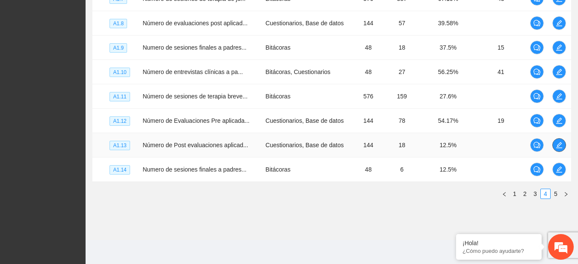
click at [557, 147] on icon "edit" at bounding box center [559, 145] width 6 height 6
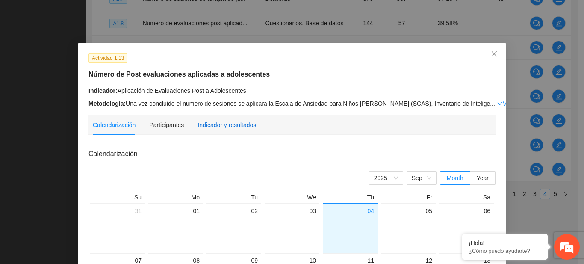
click at [232, 124] on div "Indicador y resultados" at bounding box center [227, 124] width 59 height 9
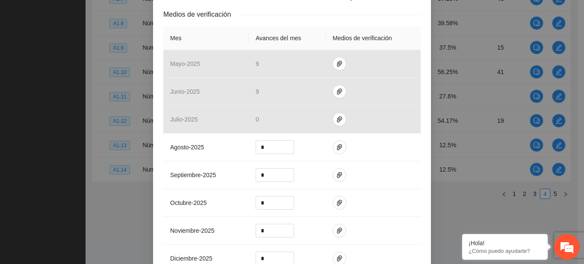
scroll to position [189, 0]
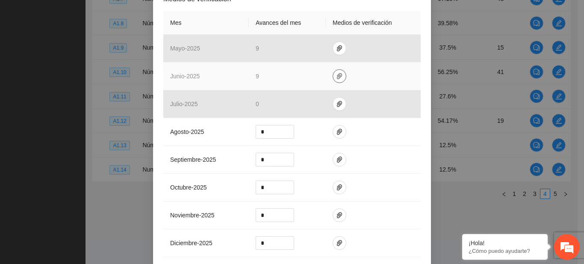
click at [336, 77] on icon "paper-clip" at bounding box center [339, 76] width 7 height 7
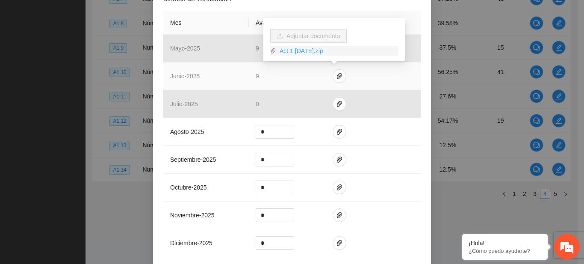
click at [309, 53] on link "Act.1.[DATE].zip" at bounding box center [337, 50] width 122 height 9
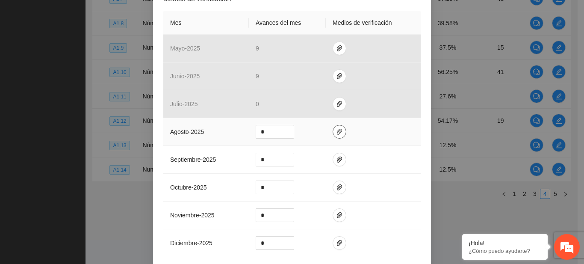
click at [337, 134] on icon "paper-clip" at bounding box center [339, 132] width 5 height 6
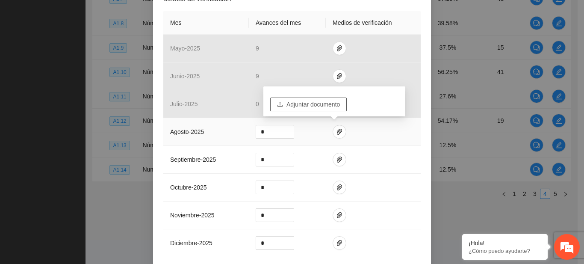
click at [302, 103] on span "Adjuntar documento" at bounding box center [313, 104] width 53 height 9
click at [336, 131] on icon "paper-clip" at bounding box center [339, 131] width 7 height 7
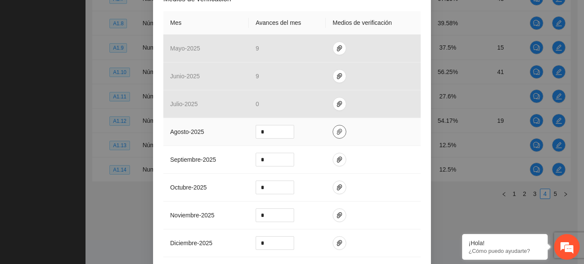
click at [336, 133] on icon "paper-clip" at bounding box center [339, 131] width 7 height 7
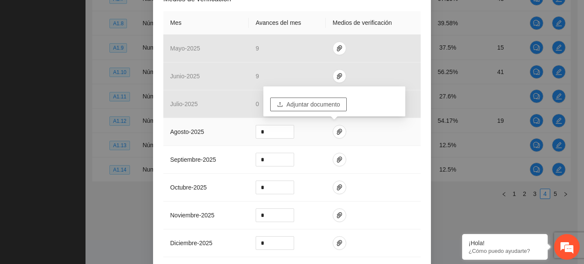
click at [312, 110] on button "Adjuntar documento" at bounding box center [308, 105] width 77 height 14
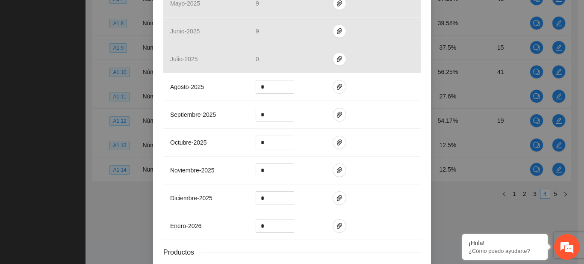
scroll to position [233, 0]
click at [336, 87] on icon "paper-clip" at bounding box center [339, 87] width 7 height 7
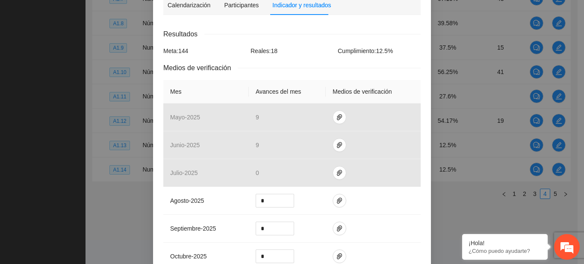
scroll to position [132, 0]
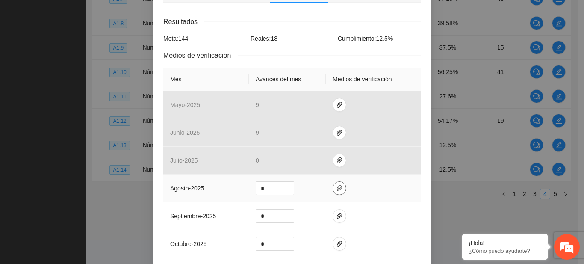
click at [337, 188] on icon "paper-clip" at bounding box center [339, 188] width 5 height 6
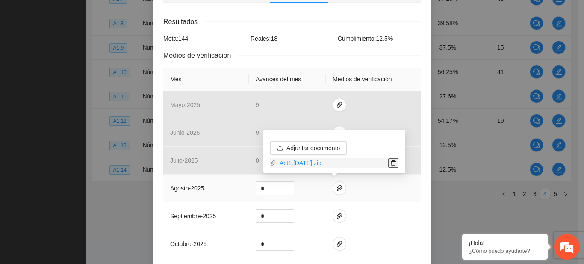
click at [391, 162] on icon "delete" at bounding box center [393, 163] width 5 height 6
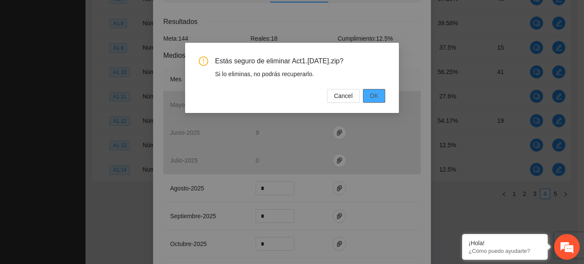
click at [369, 95] on button "OK" at bounding box center [374, 96] width 22 height 14
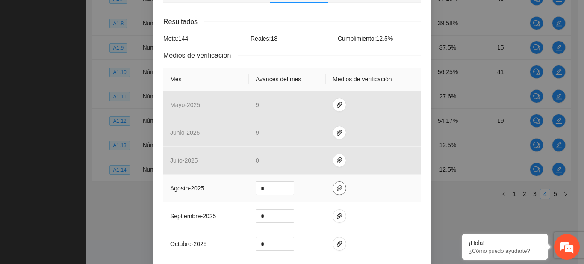
click at [336, 186] on icon "paper-clip" at bounding box center [339, 188] width 7 height 7
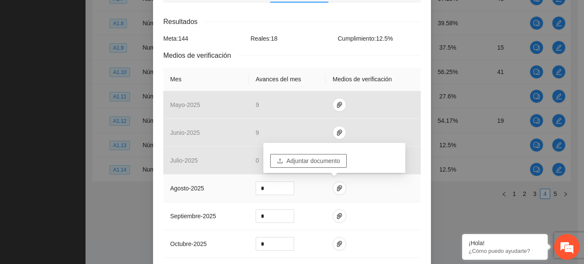
click at [303, 157] on span "Adjuntar documento" at bounding box center [313, 160] width 53 height 9
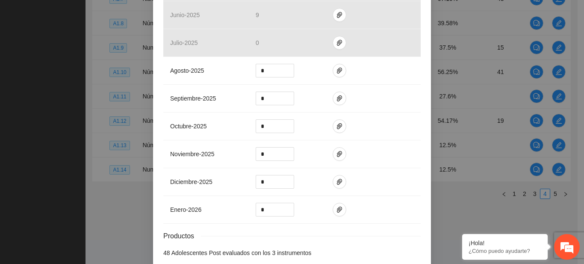
scroll to position [292, 0]
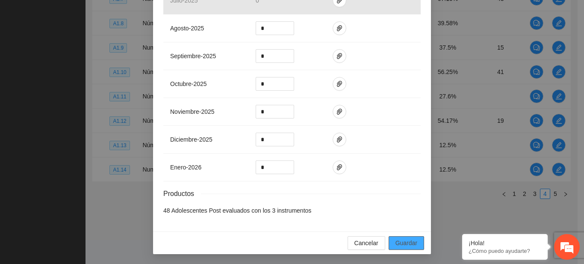
click at [401, 242] on span "Guardar" at bounding box center [407, 242] width 22 height 9
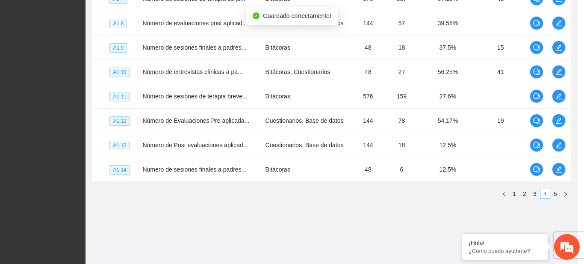
scroll to position [249, 0]
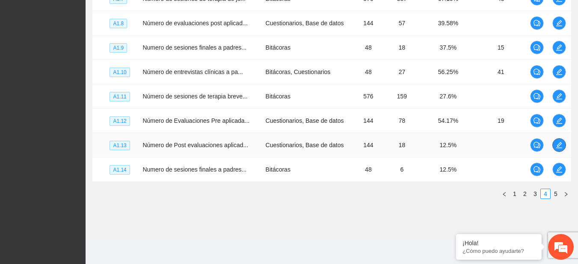
click at [555, 149] on button "button" at bounding box center [559, 145] width 14 height 14
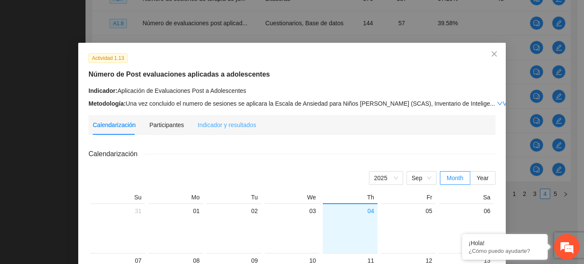
click at [231, 130] on div "Indicador y resultados" at bounding box center [227, 125] width 59 height 20
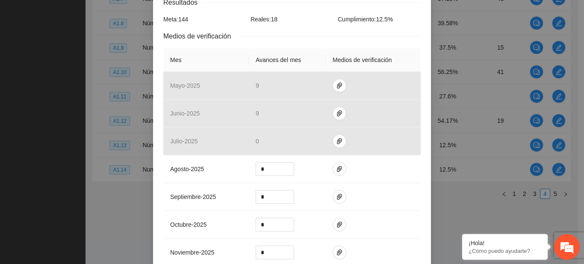
scroll to position [192, 0]
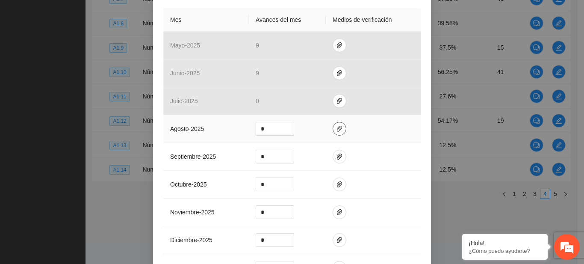
click at [336, 128] on icon "paper-clip" at bounding box center [339, 128] width 7 height 7
click at [472, 200] on div "Actividad 1.13 Número de Post evaluaciones aplicadas a adolescentes Indicador: …" at bounding box center [292, 132] width 584 height 264
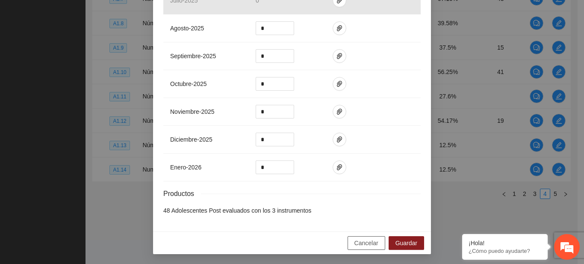
click at [357, 246] on span "Cancelar" at bounding box center [367, 242] width 24 height 9
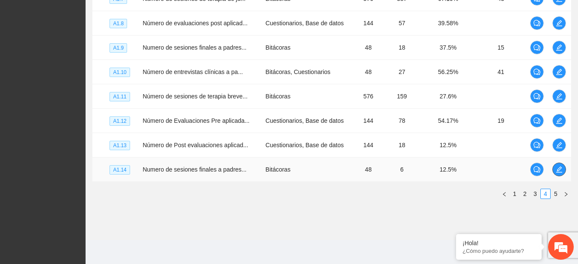
click at [559, 169] on icon "edit" at bounding box center [559, 169] width 7 height 7
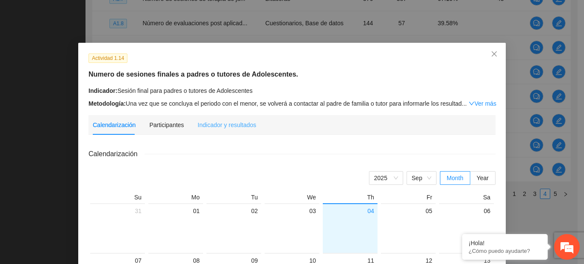
click at [211, 132] on div "Indicador y resultados" at bounding box center [227, 125] width 59 height 20
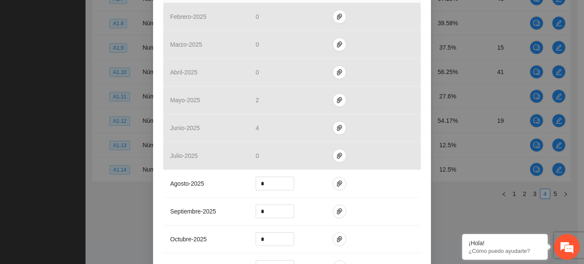
scroll to position [224, 0]
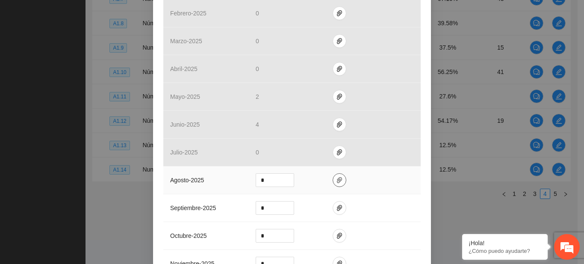
click at [333, 181] on span "paper-clip" at bounding box center [339, 180] width 13 height 7
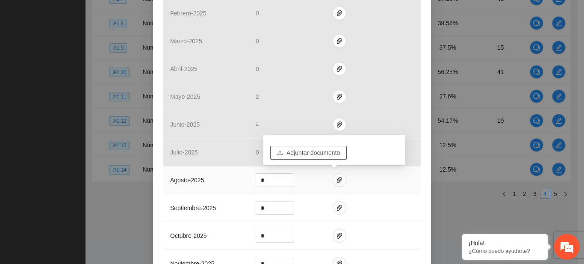
click at [304, 154] on span "Adjuntar documento" at bounding box center [313, 152] width 53 height 9
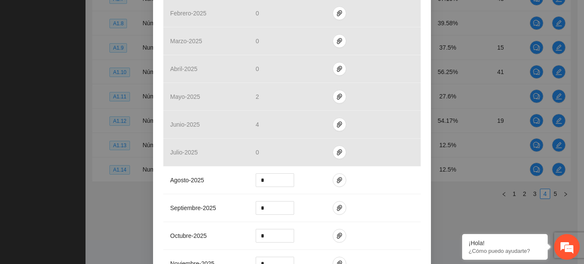
scroll to position [376, 0]
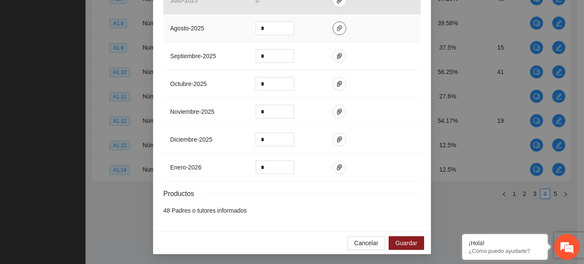
click at [335, 22] on button "button" at bounding box center [340, 28] width 14 height 14
click at [397, 243] on span "Guardar" at bounding box center [407, 242] width 22 height 9
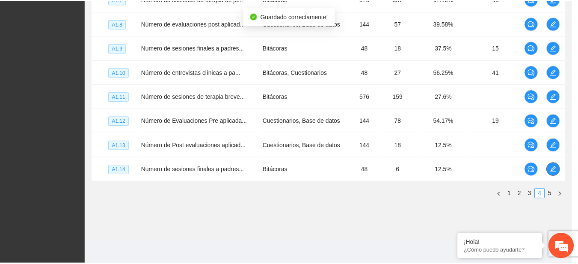
scroll to position [0, 0]
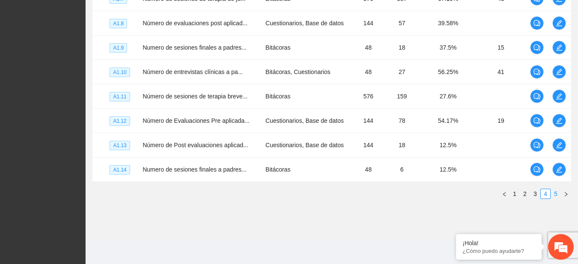
click at [552, 194] on link "5" at bounding box center [555, 193] width 9 height 9
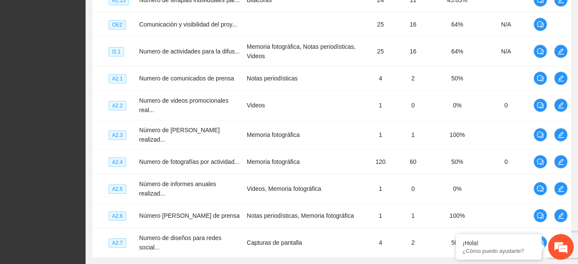
scroll to position [332, 0]
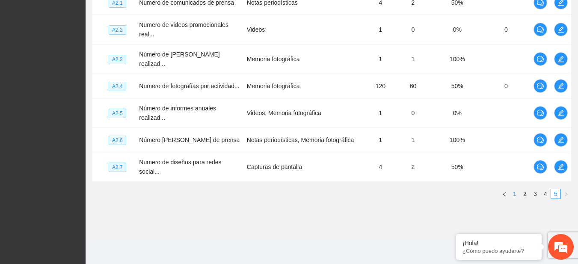
click at [514, 192] on link "1" at bounding box center [514, 193] width 9 height 9
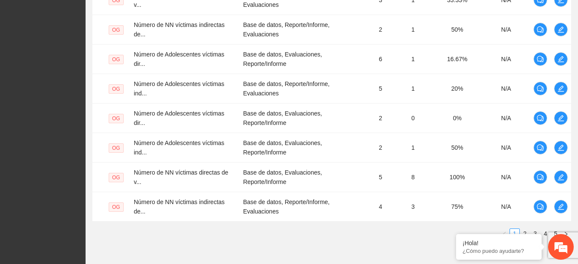
scroll to position [347, 0]
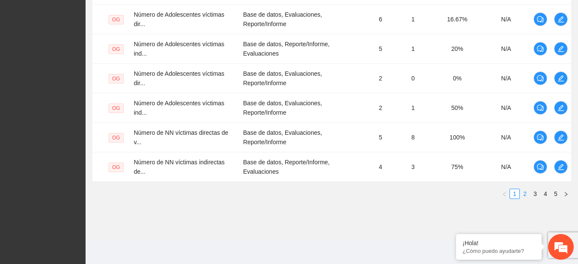
click at [526, 195] on link "2" at bounding box center [524, 193] width 9 height 9
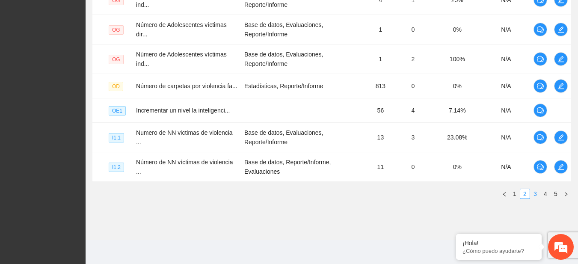
click at [536, 192] on link "3" at bounding box center [534, 193] width 9 height 9
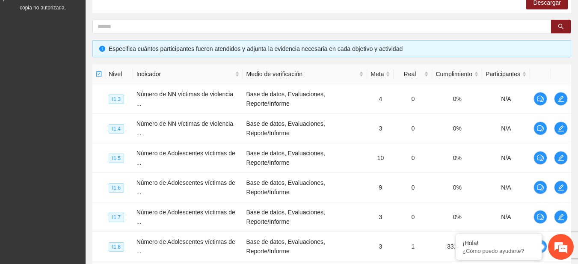
scroll to position [332, 0]
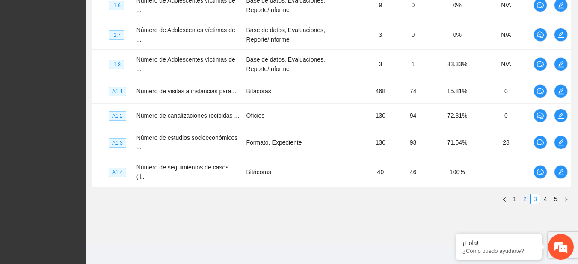
click at [524, 194] on link "2" at bounding box center [524, 198] width 9 height 9
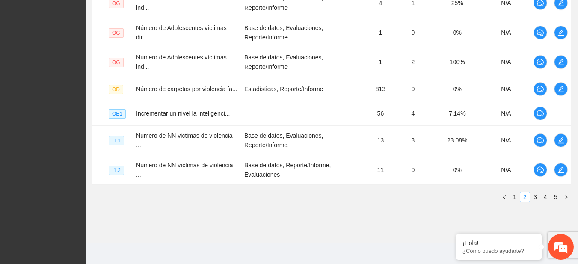
scroll to position [337, 0]
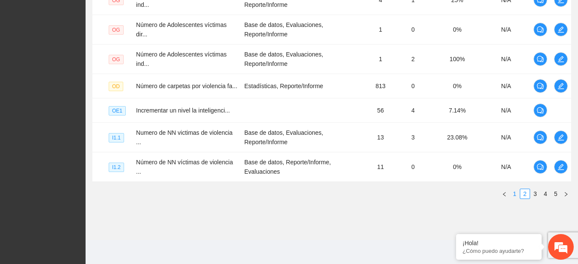
click at [514, 195] on link "1" at bounding box center [514, 193] width 9 height 9
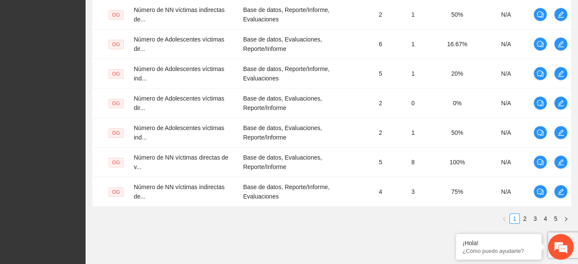
scroll to position [323, 0]
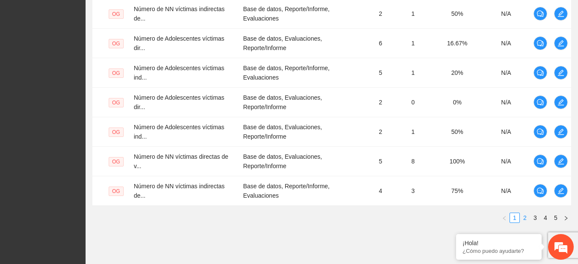
click at [528, 218] on link "2" at bounding box center [524, 217] width 9 height 9
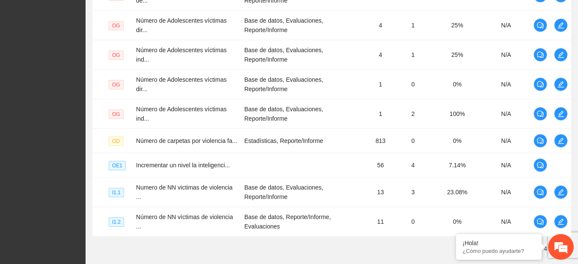
scroll to position [320, 0]
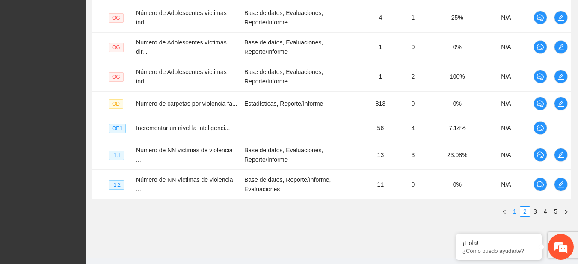
click at [512, 215] on link "1" at bounding box center [514, 211] width 9 height 9
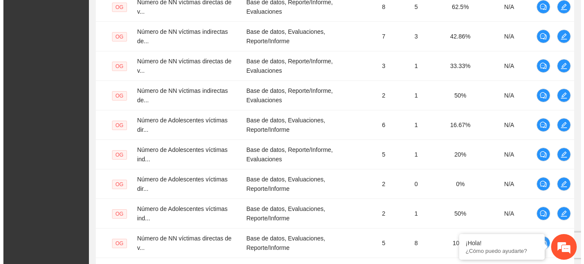
scroll to position [209, 0]
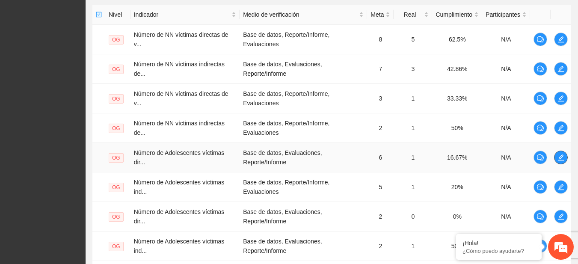
click at [564, 158] on span "edit" at bounding box center [560, 157] width 13 height 7
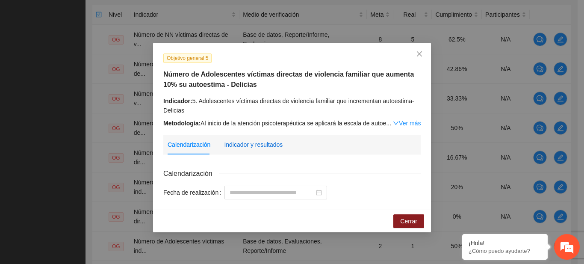
click at [268, 148] on div "Indicador y resultados" at bounding box center [253, 144] width 59 height 9
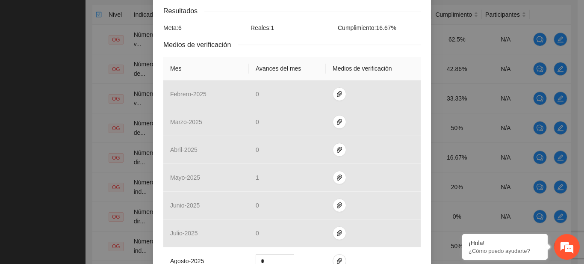
scroll to position [178, 0]
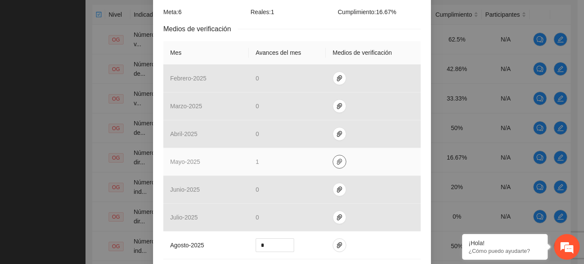
click at [337, 162] on icon "paper-clip" at bounding box center [339, 162] width 5 height 6
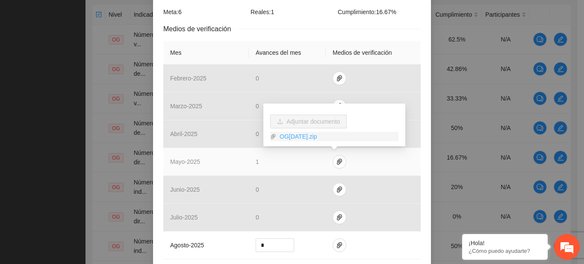
click at [287, 133] on link "OG[DATE].zip" at bounding box center [337, 136] width 122 height 9
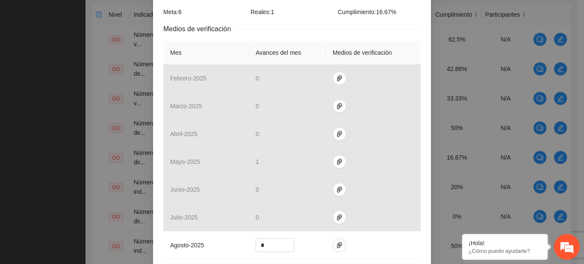
scroll to position [395, 0]
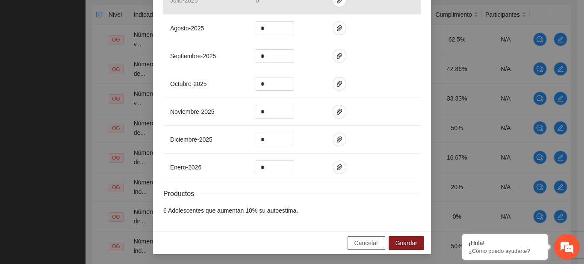
click at [368, 243] on span "Cancelar" at bounding box center [367, 242] width 24 height 9
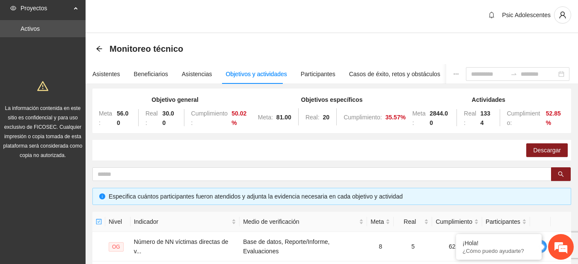
scroll to position [0, 0]
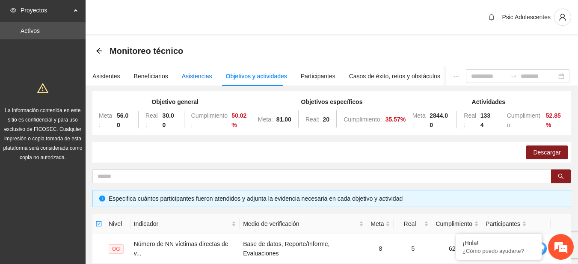
click at [182, 74] on div "Asistencias" at bounding box center [197, 75] width 30 height 9
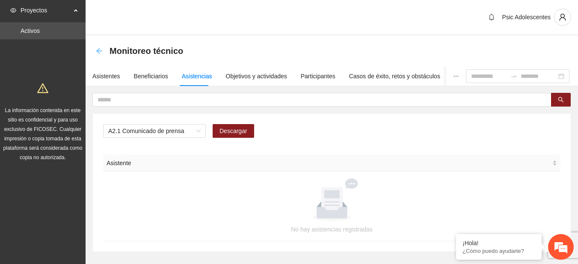
click at [99, 47] on icon "arrow-left" at bounding box center [99, 50] width 7 height 7
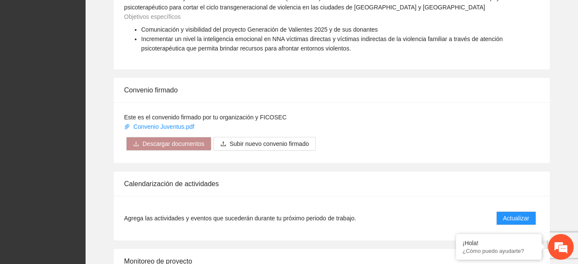
scroll to position [696, 0]
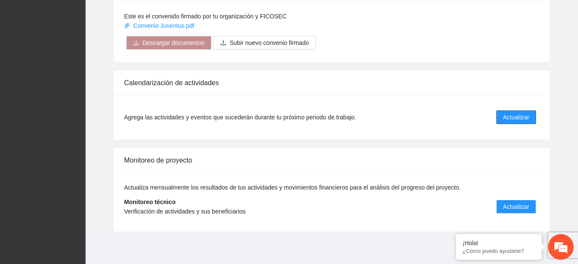
click at [497, 112] on button "Actualizar" at bounding box center [516, 117] width 40 height 14
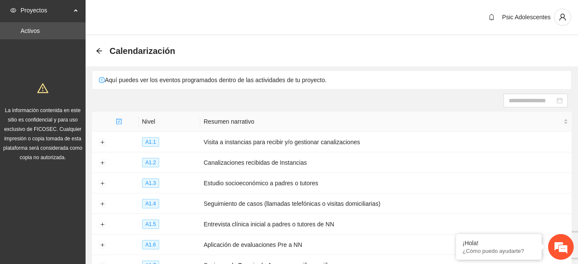
scroll to position [124, 0]
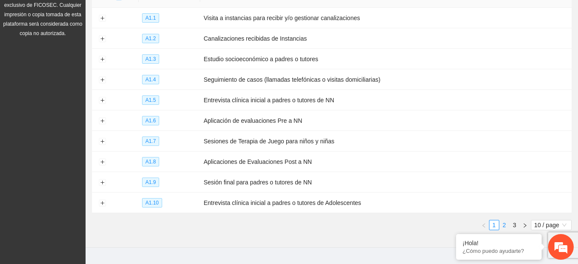
click at [503, 224] on link "2" at bounding box center [504, 224] width 9 height 9
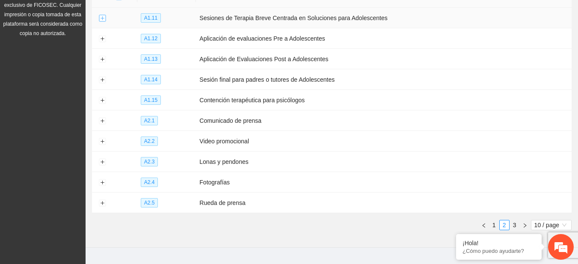
click at [102, 19] on button "Expand row" at bounding box center [102, 18] width 7 height 7
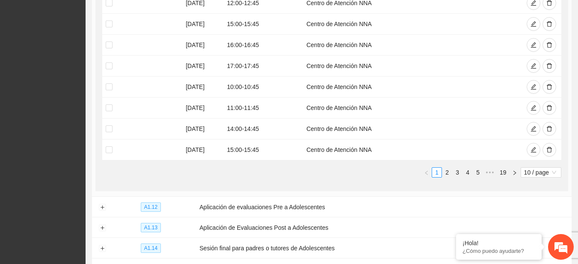
scroll to position [253, 0]
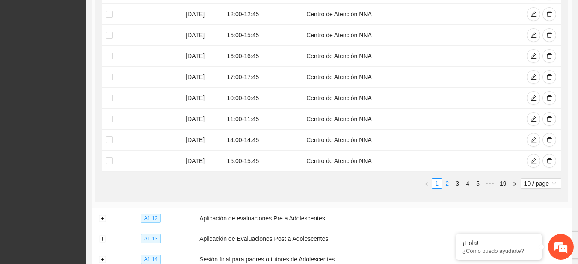
click at [449, 183] on link "2" at bounding box center [446, 183] width 9 height 9
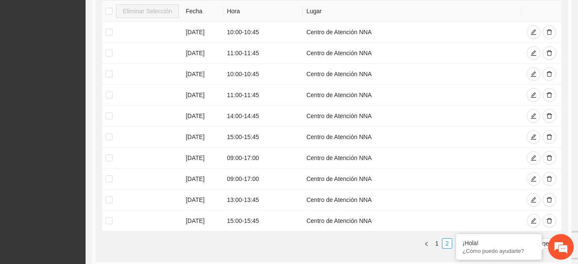
scroll to position [241, 0]
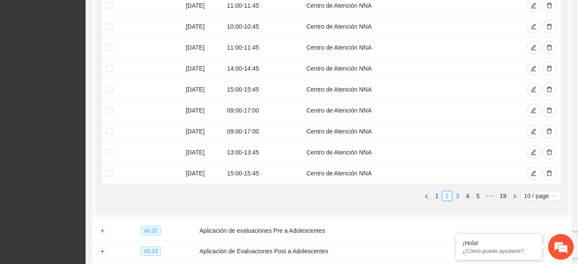
click at [456, 193] on link "3" at bounding box center [457, 195] width 9 height 9
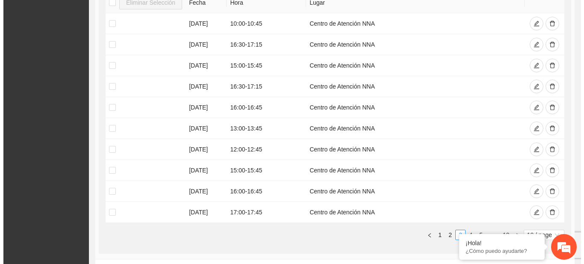
scroll to position [203, 0]
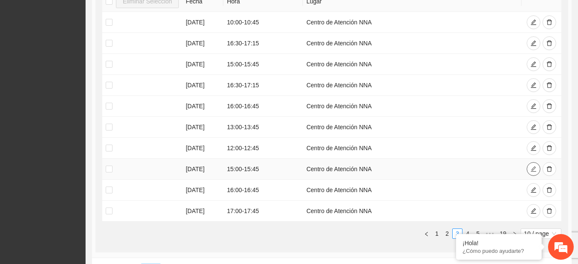
click at [528, 167] on button "button" at bounding box center [534, 169] width 14 height 14
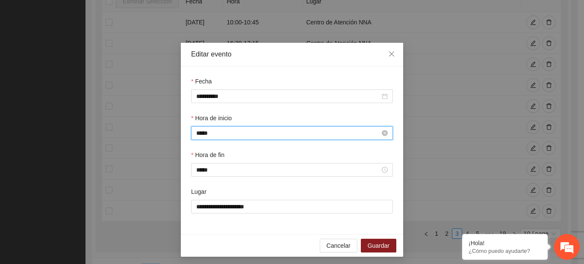
click at [200, 130] on input "*****" at bounding box center [288, 132] width 184 height 9
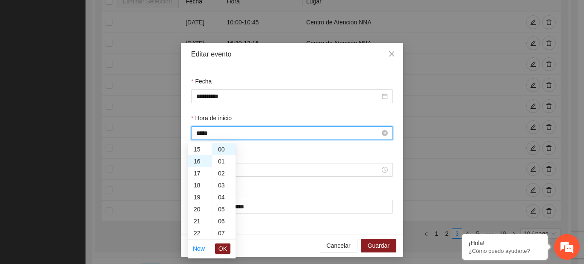
scroll to position [192, 0]
click at [228, 252] on button "OK" at bounding box center [222, 248] width 15 height 10
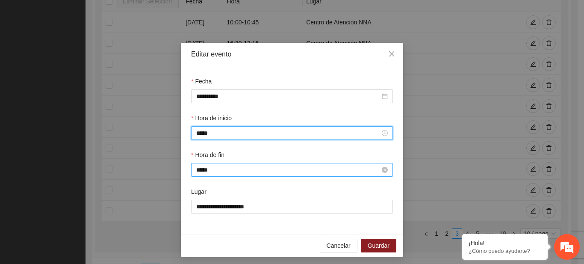
type input "*****"
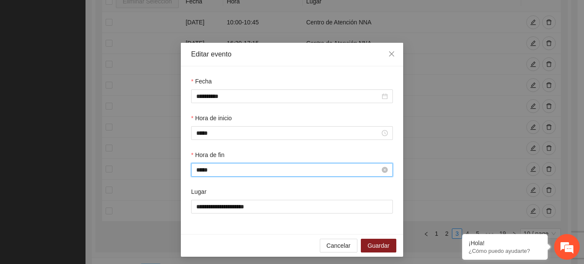
click at [198, 170] on input "*****" at bounding box center [288, 169] width 184 height 9
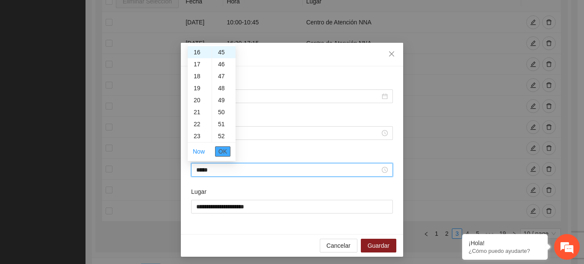
click at [226, 153] on span "OK" at bounding box center [223, 151] width 9 height 9
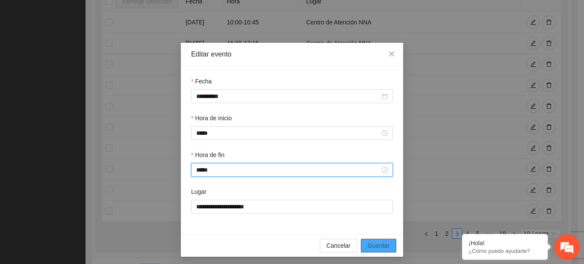
type input "*****"
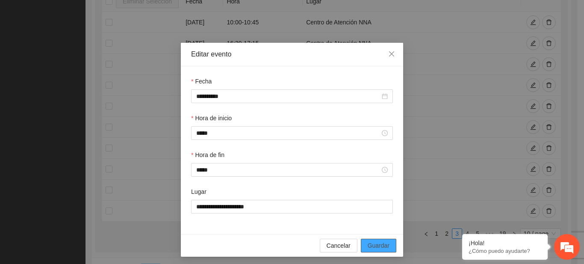
click at [378, 244] on span "Guardar" at bounding box center [379, 245] width 22 height 9
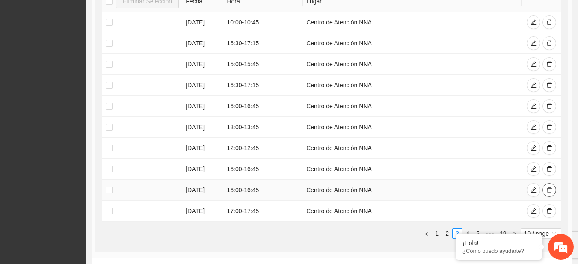
click at [546, 187] on icon "delete" at bounding box center [549, 190] width 6 height 6
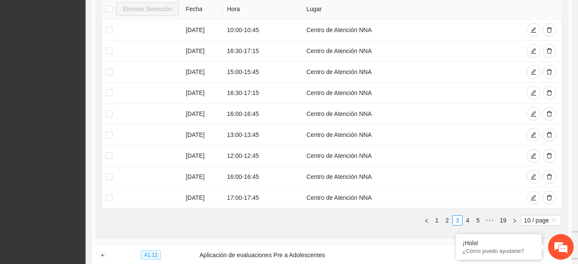
scroll to position [0, 0]
